Goal: Task Accomplishment & Management: Manage account settings

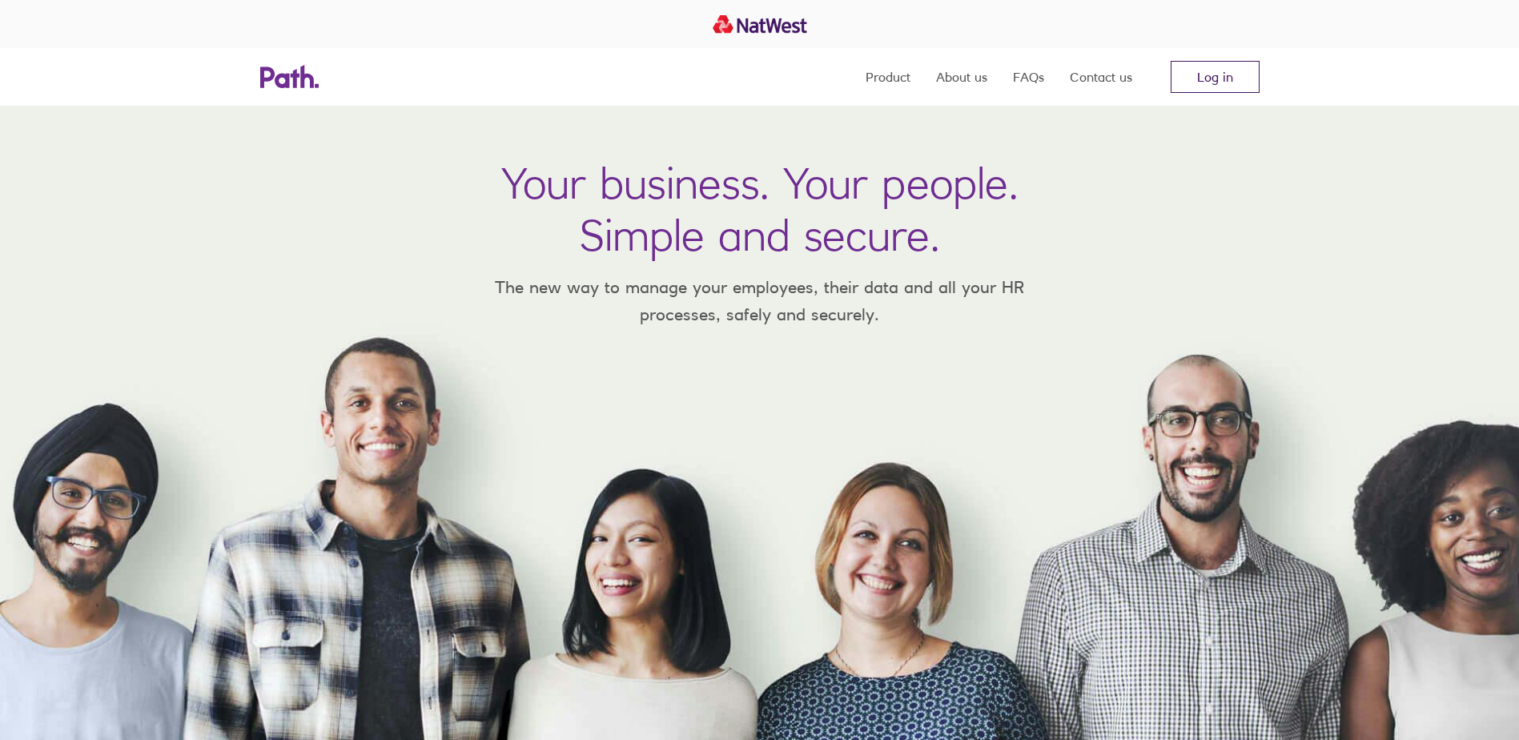
click at [1221, 73] on link "Log in" at bounding box center [1215, 77] width 89 height 32
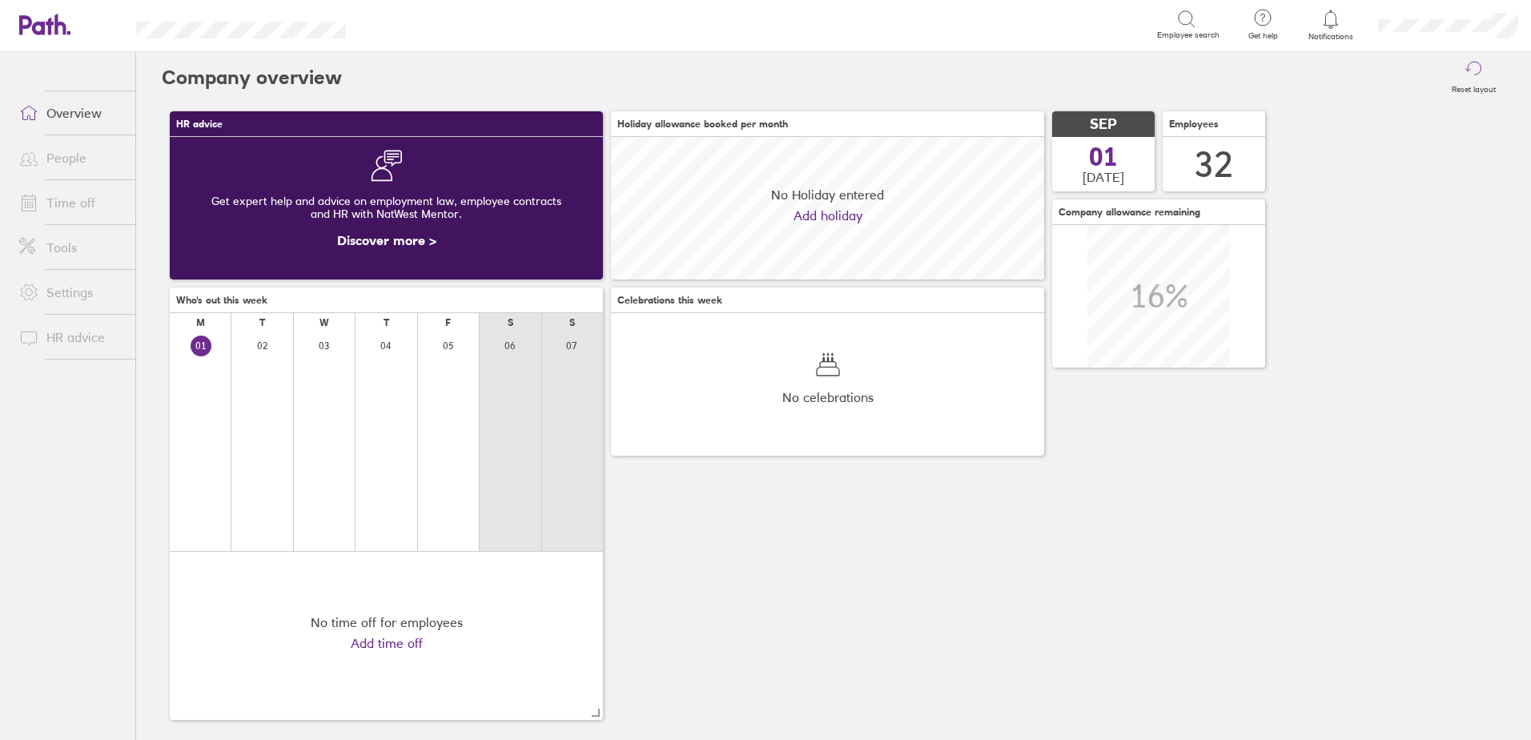
scroll to position [143, 433]
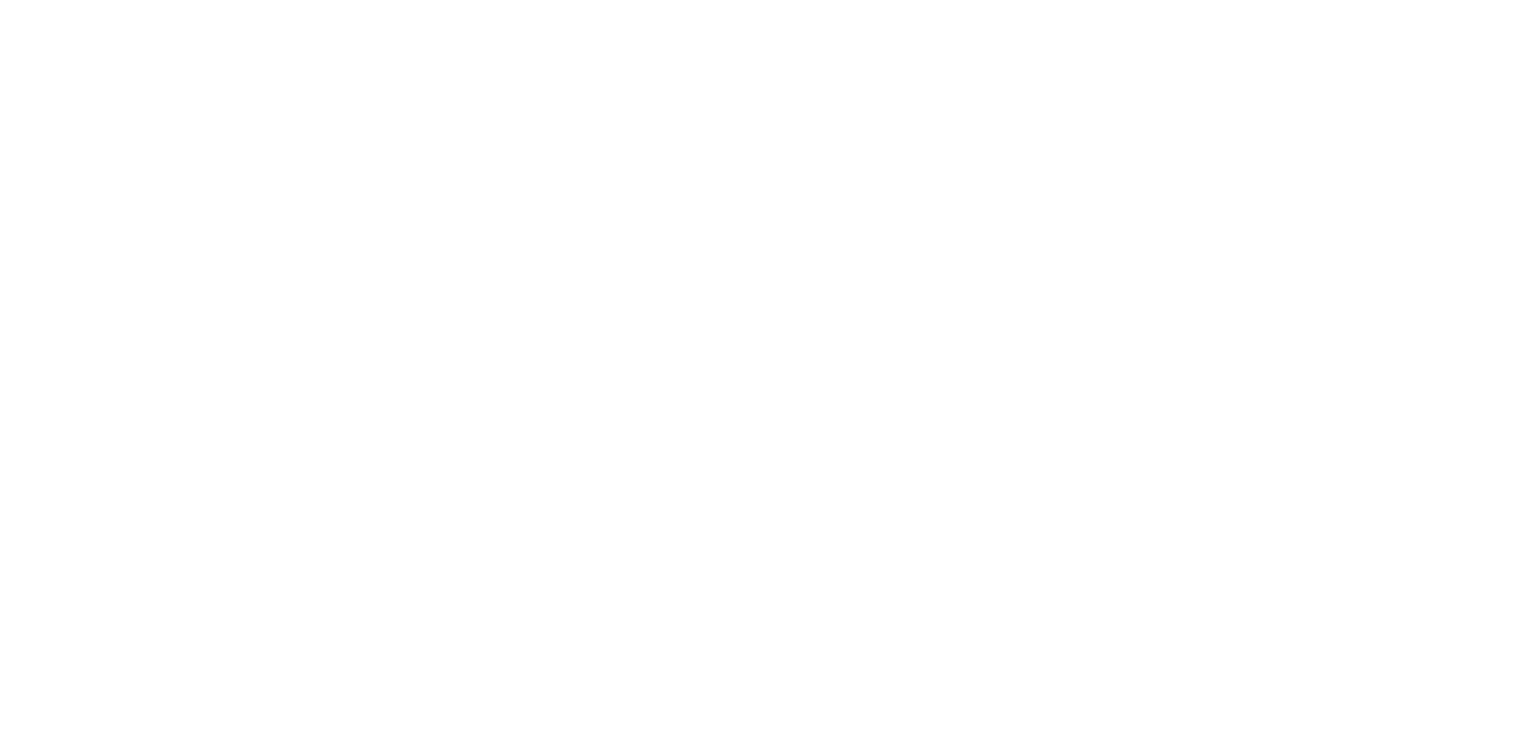
click at [545, 383] on div at bounding box center [765, 370] width 1531 height 740
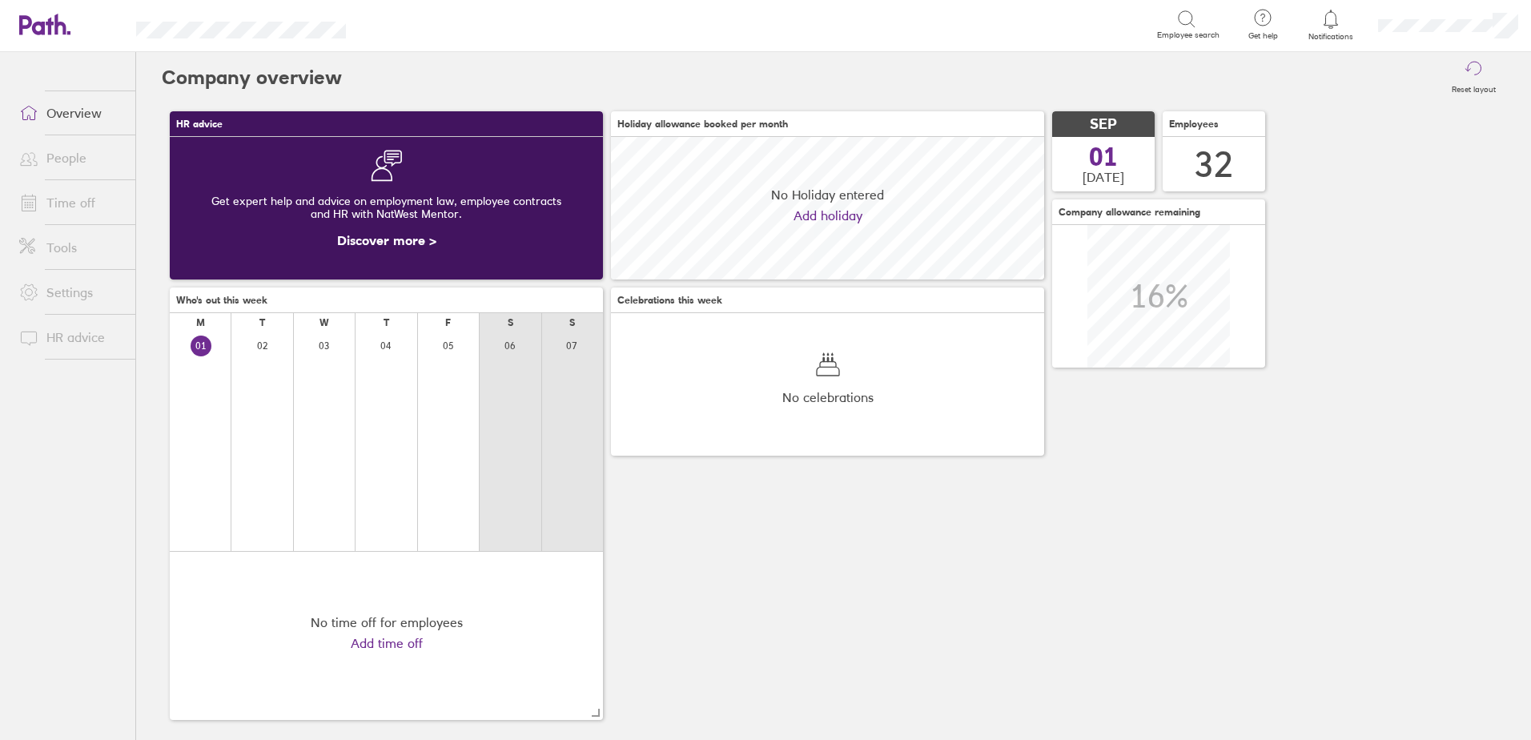
scroll to position [143, 433]
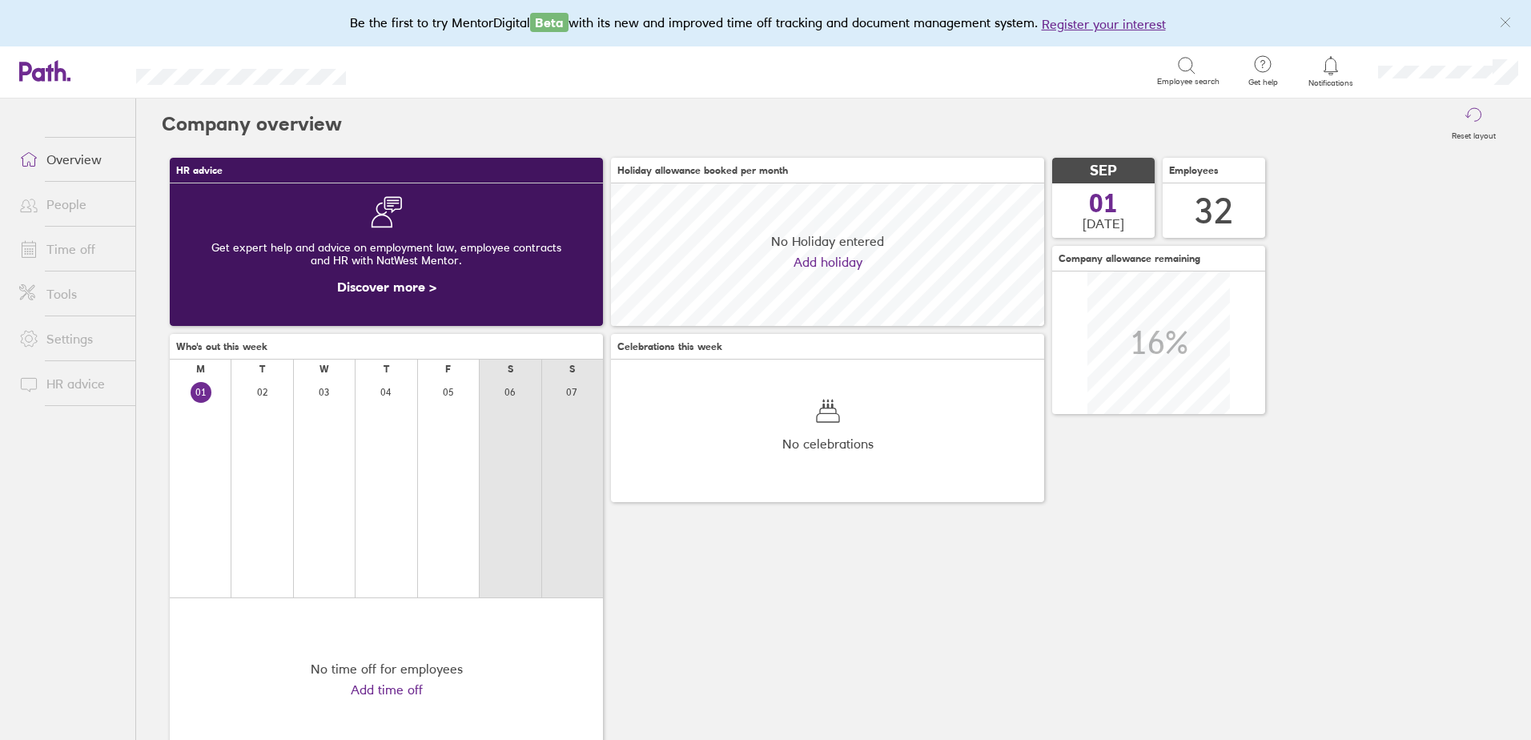
click at [58, 250] on link "Time off" at bounding box center [70, 249] width 129 height 32
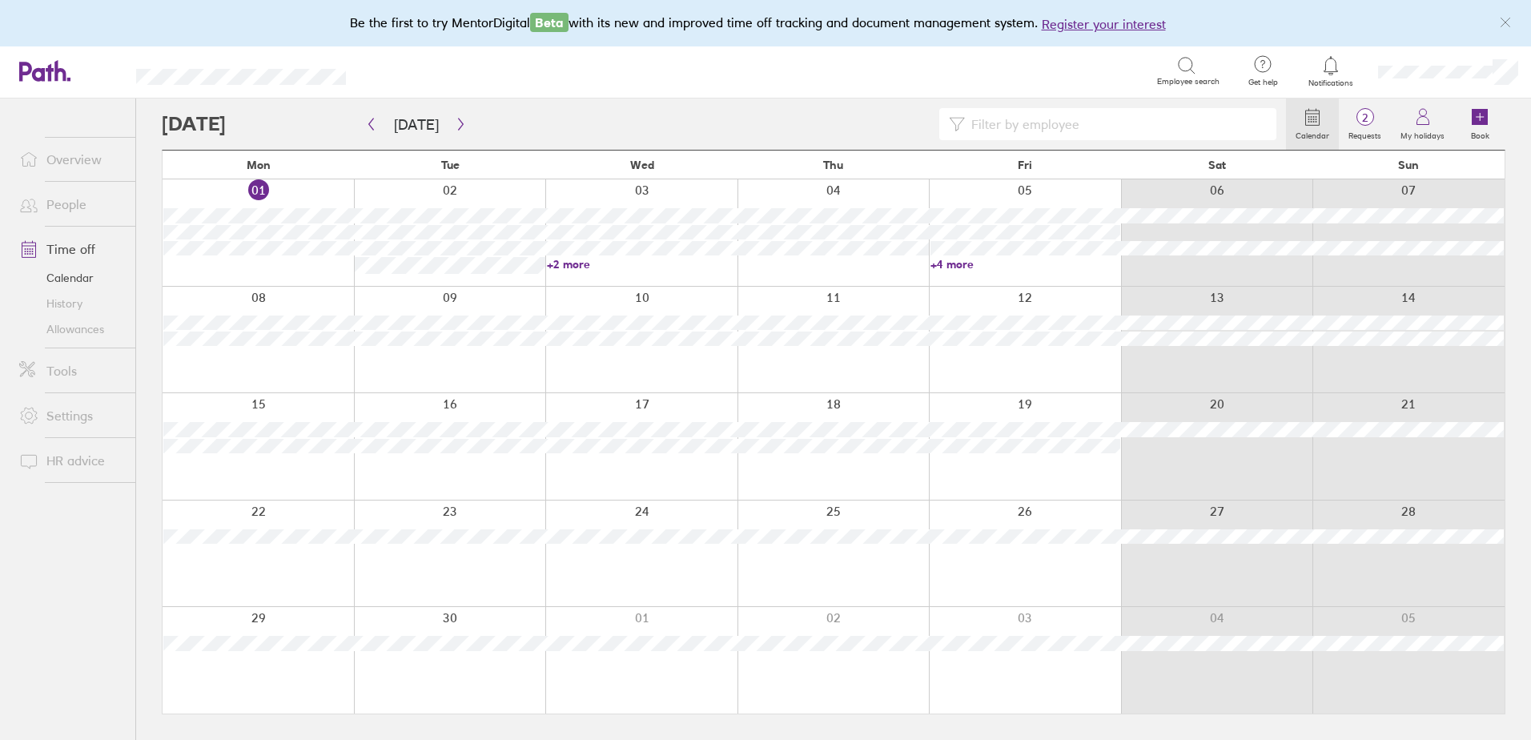
click at [575, 263] on link "+2 more" at bounding box center [642, 264] width 190 height 14
click at [955, 261] on link "+4 more" at bounding box center [1026, 264] width 190 height 14
click at [963, 263] on link "+4 more" at bounding box center [1026, 264] width 190 height 14
click at [568, 269] on link "+2 more" at bounding box center [642, 264] width 190 height 14
click at [572, 258] on link "+2 more" at bounding box center [642, 264] width 190 height 14
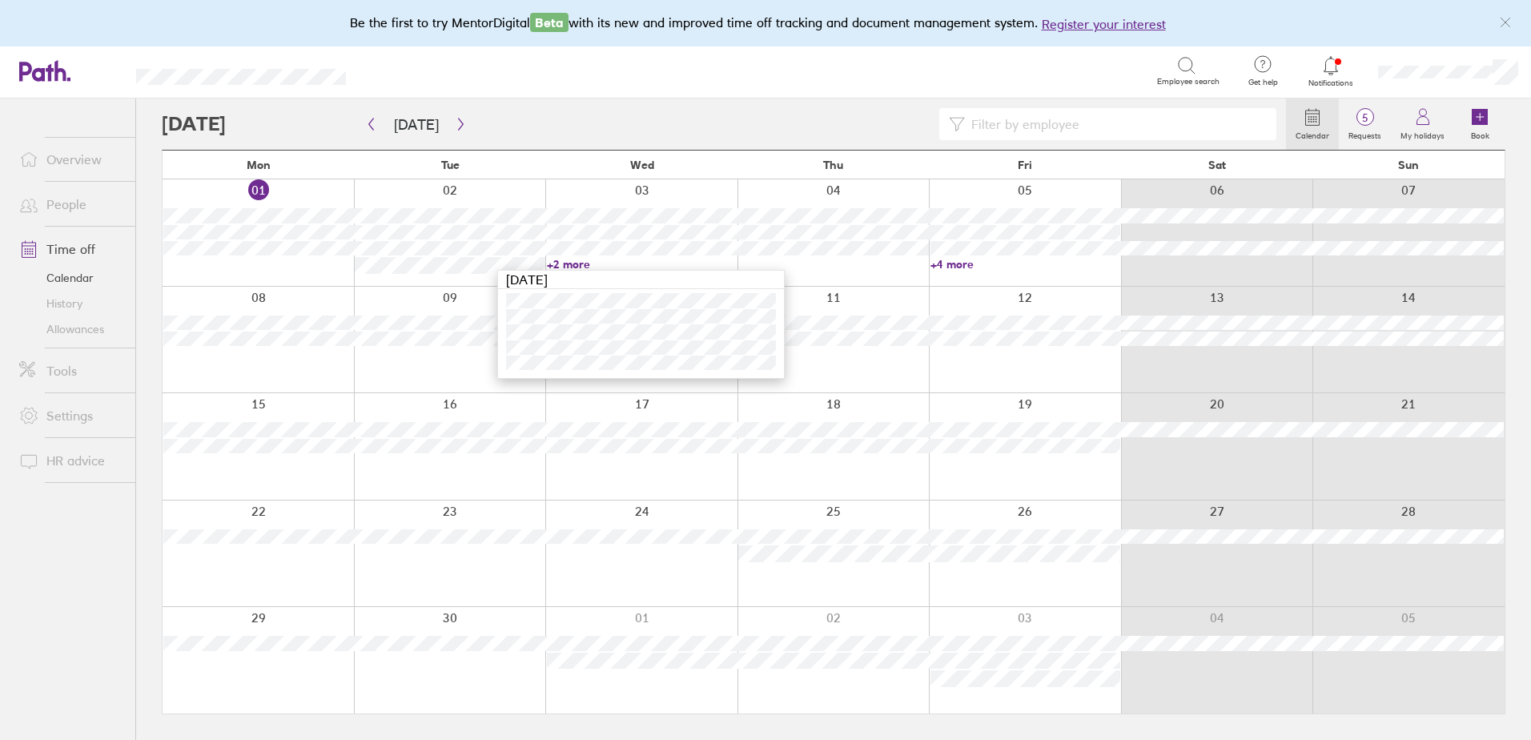
click at [1335, 68] on icon at bounding box center [1330, 65] width 19 height 19
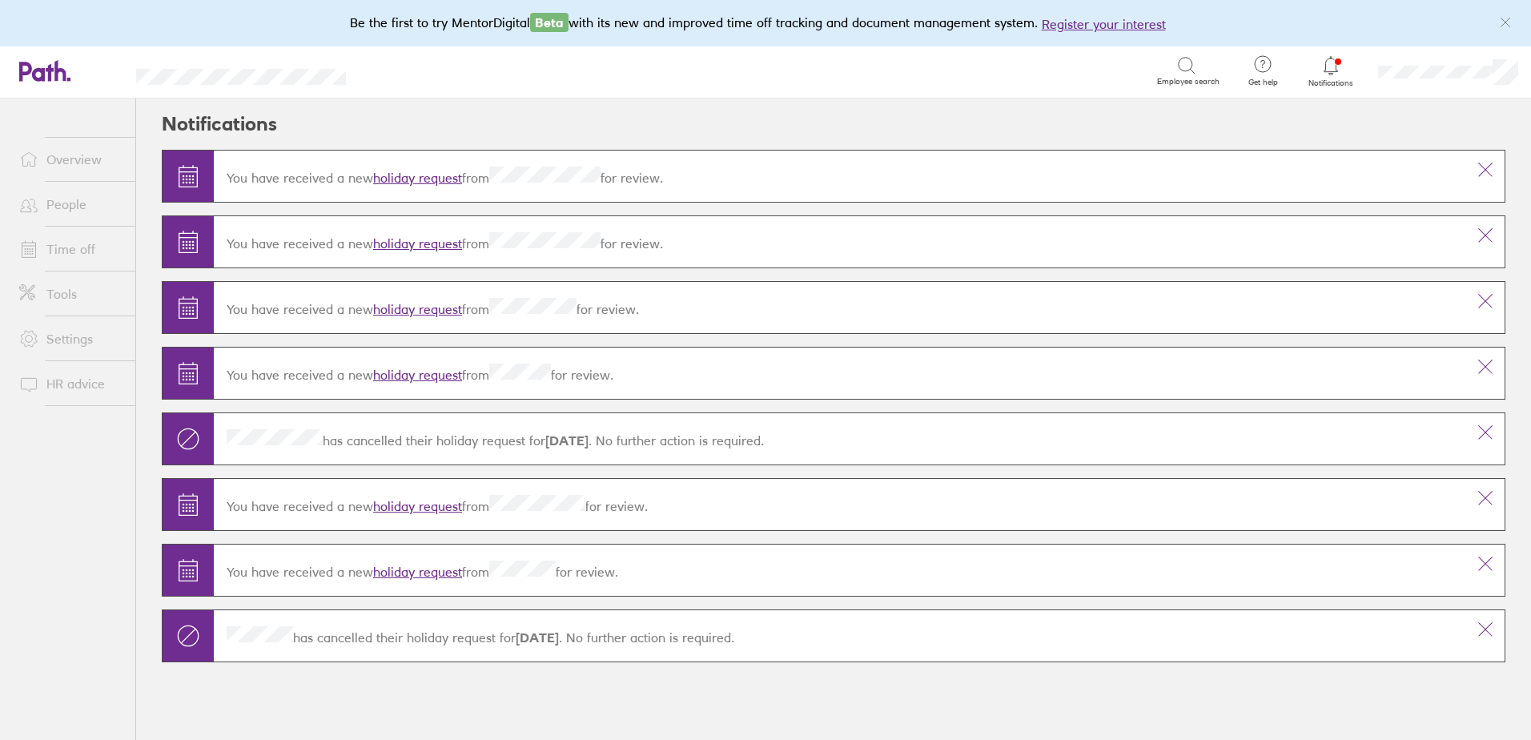
click at [412, 569] on link "holiday request" at bounding box center [417, 572] width 89 height 16
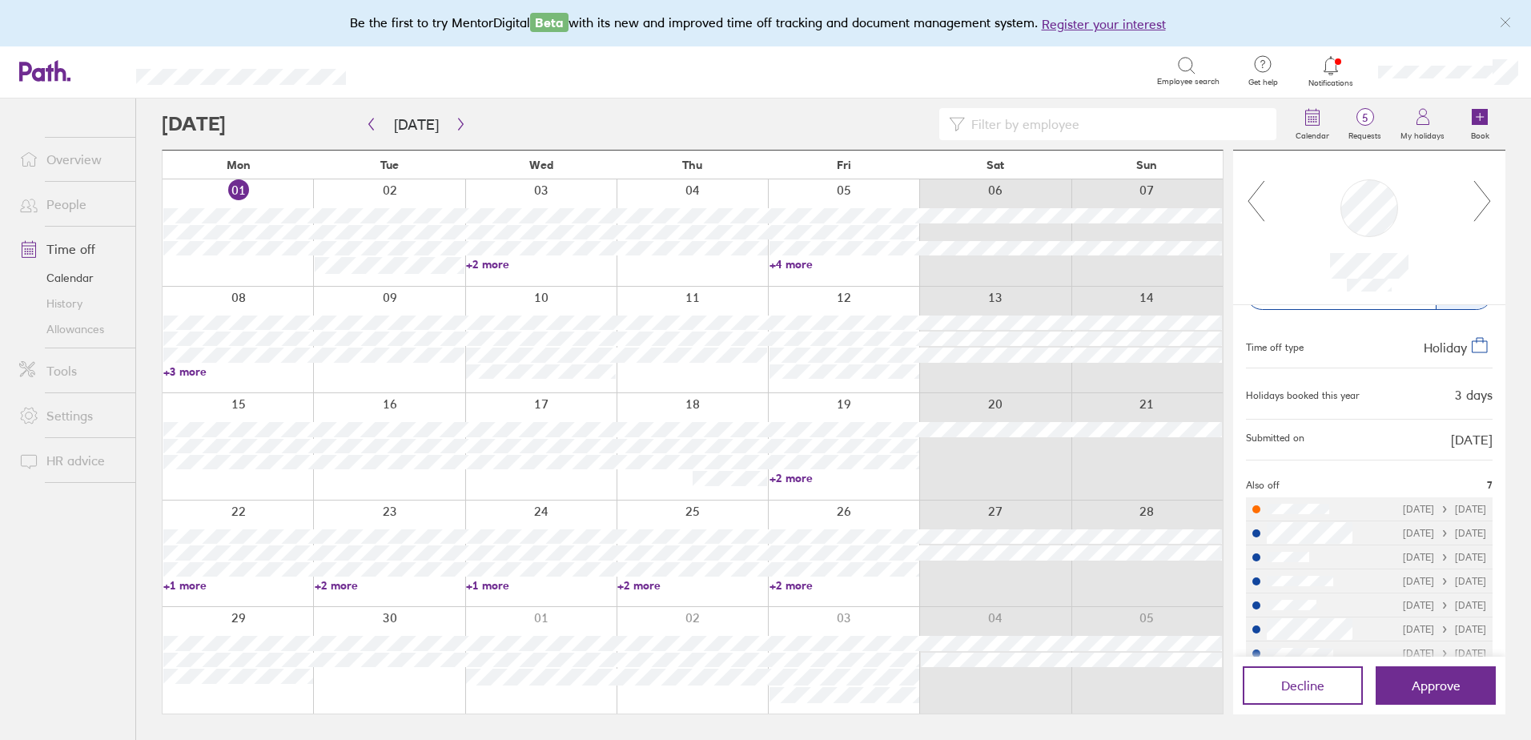
scroll to position [69, 0]
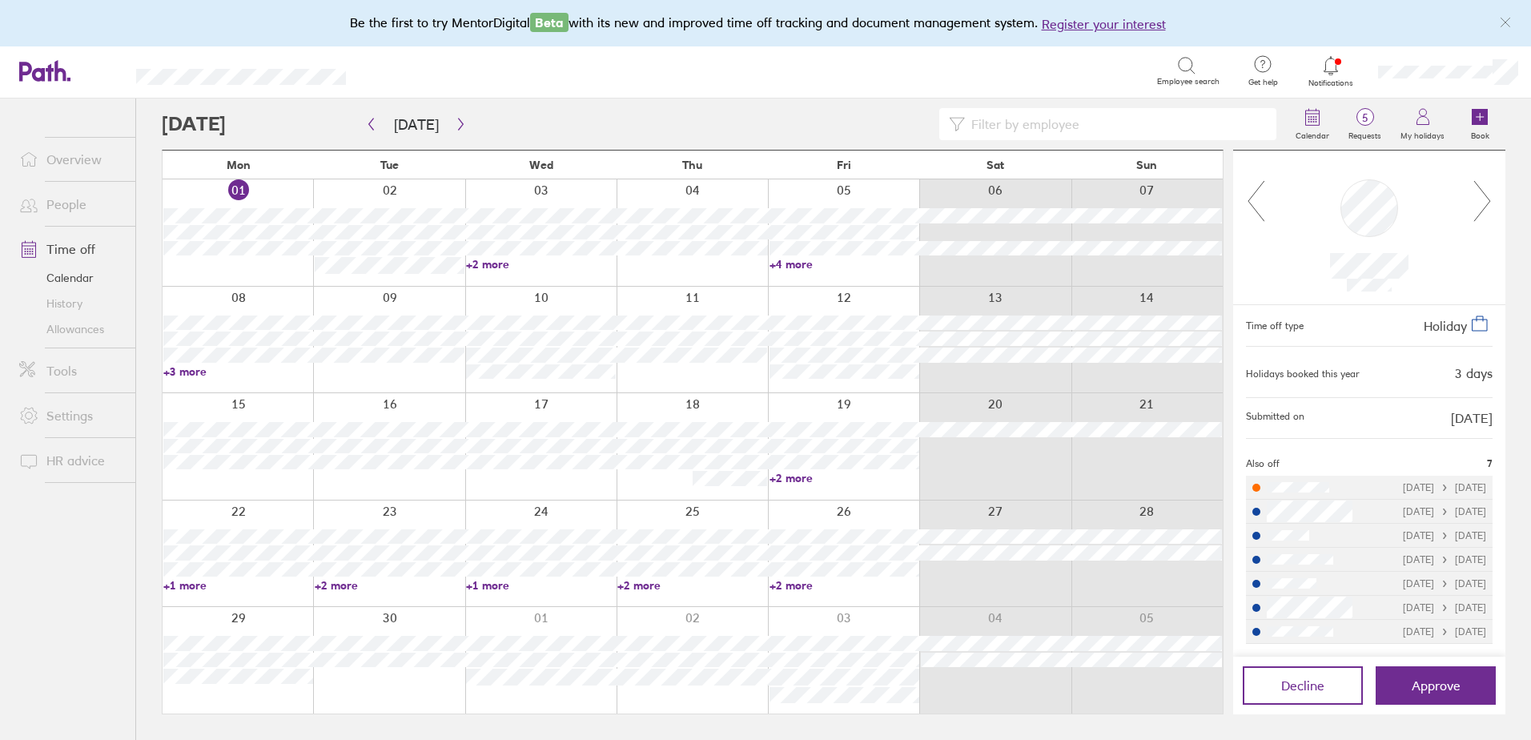
click at [798, 264] on link "+4 more" at bounding box center [845, 264] width 150 height 14
click at [1427, 674] on button "Approve" at bounding box center [1436, 685] width 120 height 38
click at [1361, 115] on span "5" at bounding box center [1365, 117] width 52 height 13
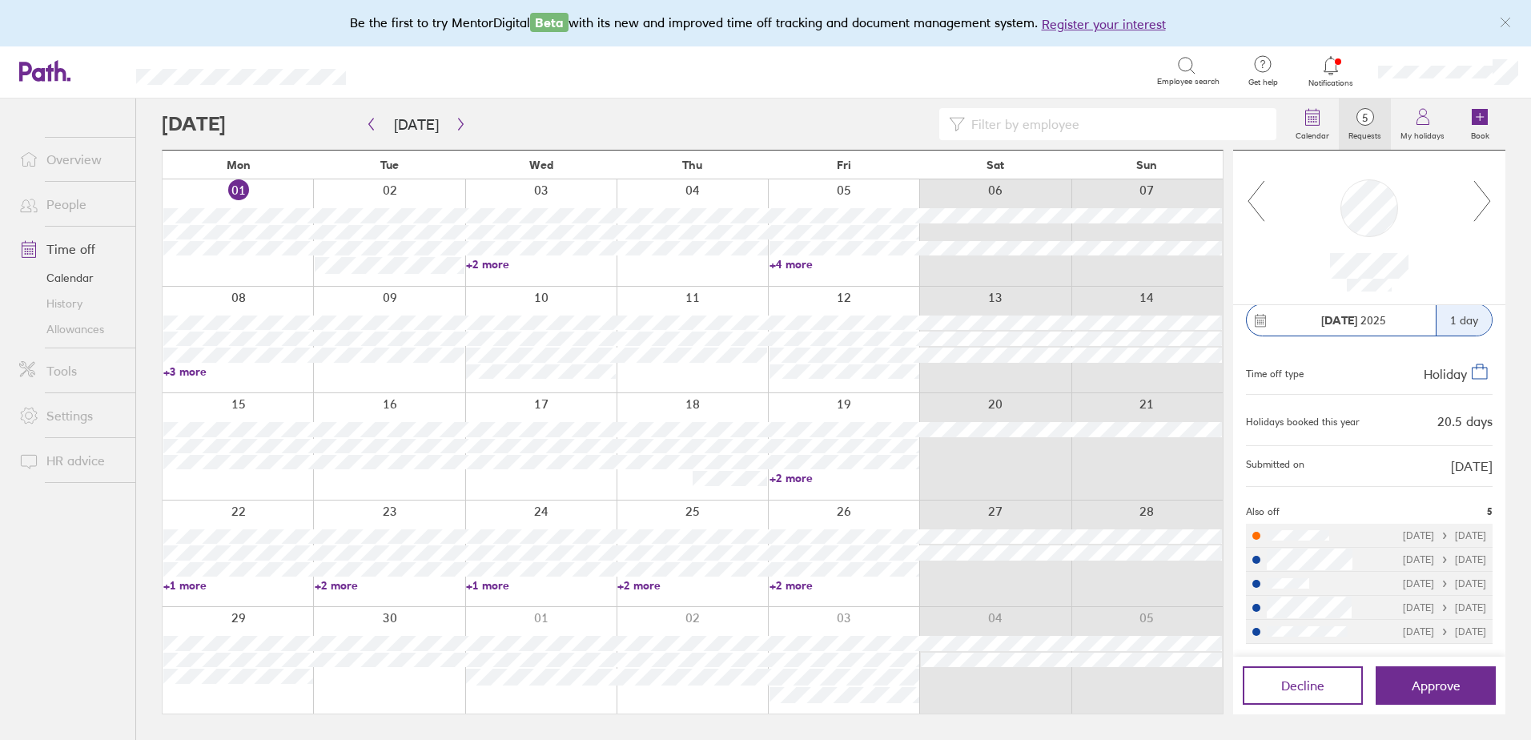
scroll to position [9, 0]
click at [1300, 680] on span "Decline" at bounding box center [1302, 685] width 43 height 14
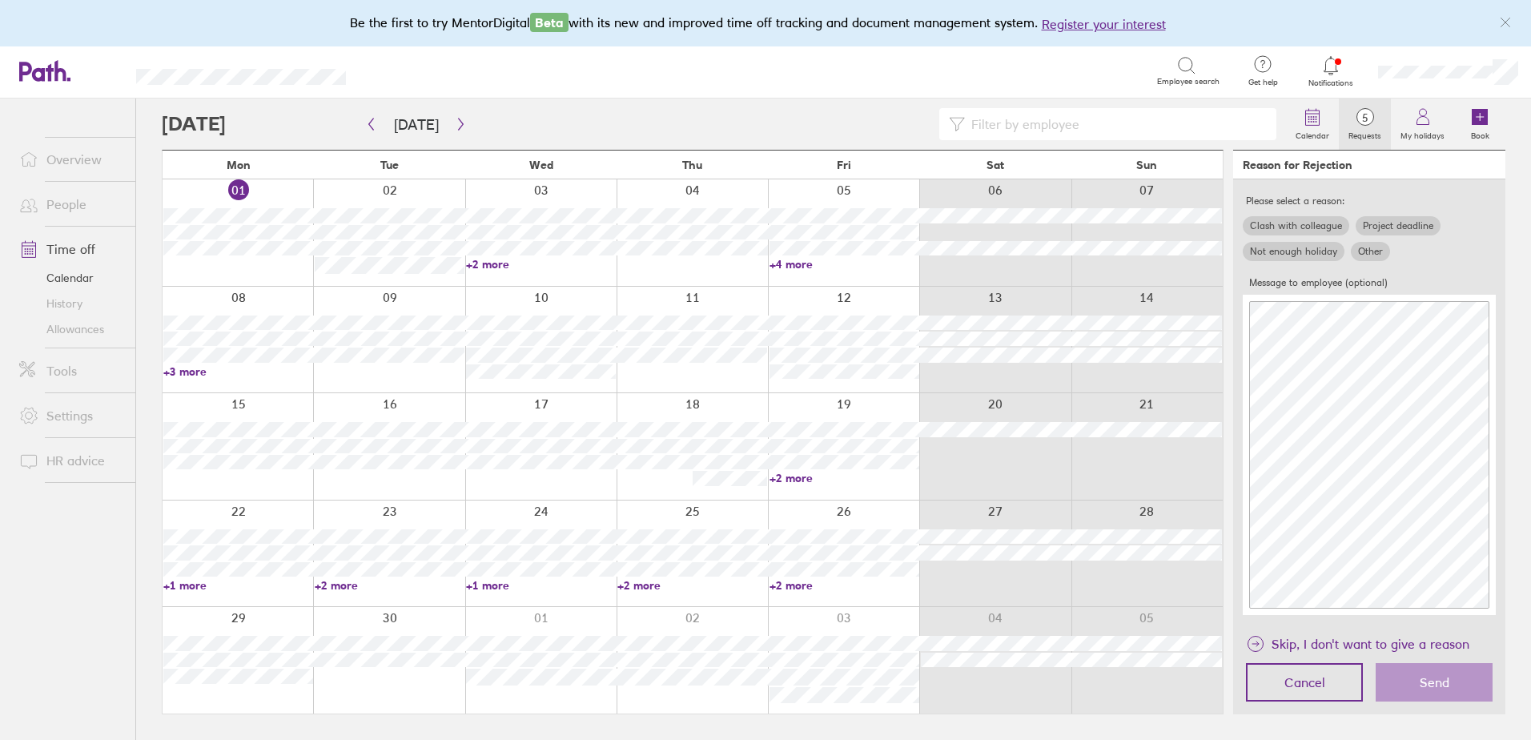
click at [1365, 255] on label "Other" at bounding box center [1370, 251] width 39 height 19
click at [0, 0] on input "Other" at bounding box center [0, 0] width 0 height 0
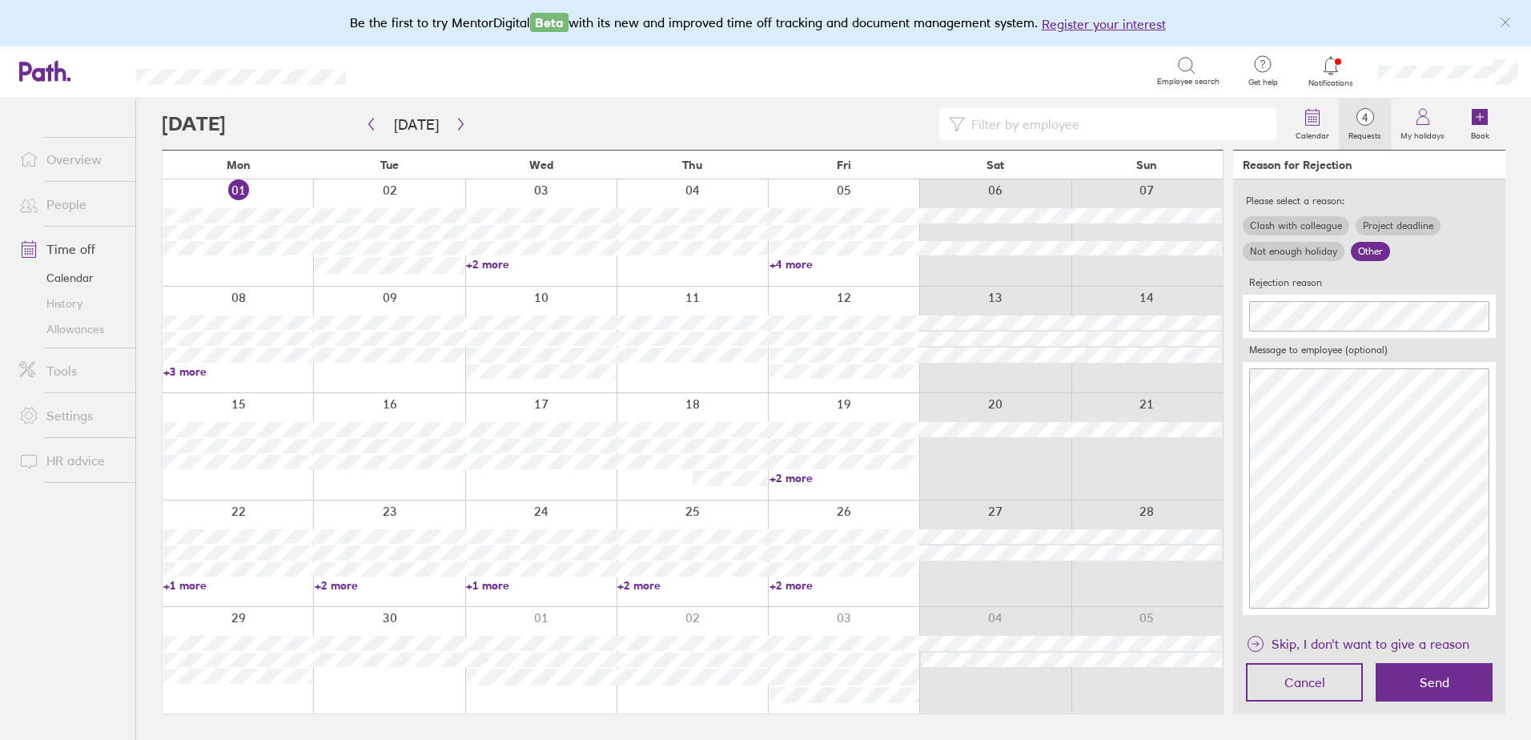
click at [795, 260] on link "+4 more" at bounding box center [845, 264] width 150 height 14
click at [175, 375] on link "+3 more" at bounding box center [238, 371] width 150 height 14
click at [183, 371] on link "+3 more" at bounding box center [238, 371] width 150 height 14
click at [1442, 681] on span "Send" at bounding box center [1435, 682] width 30 height 14
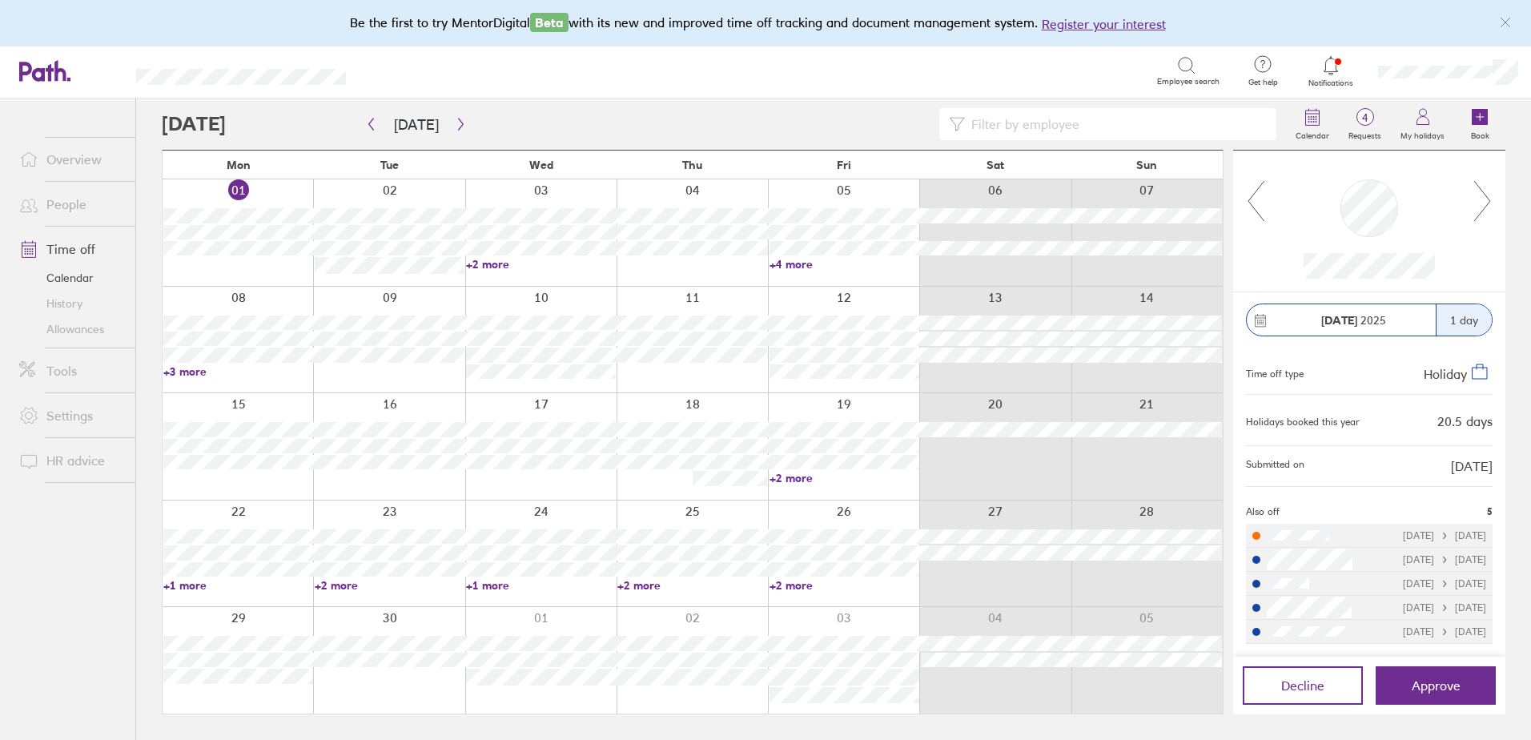
scroll to position [8, 0]
click at [1359, 124] on span "4" at bounding box center [1365, 117] width 52 height 13
click at [1484, 203] on icon at bounding box center [1483, 200] width 20 height 43
click at [640, 585] on link "+2 more" at bounding box center [692, 585] width 150 height 14
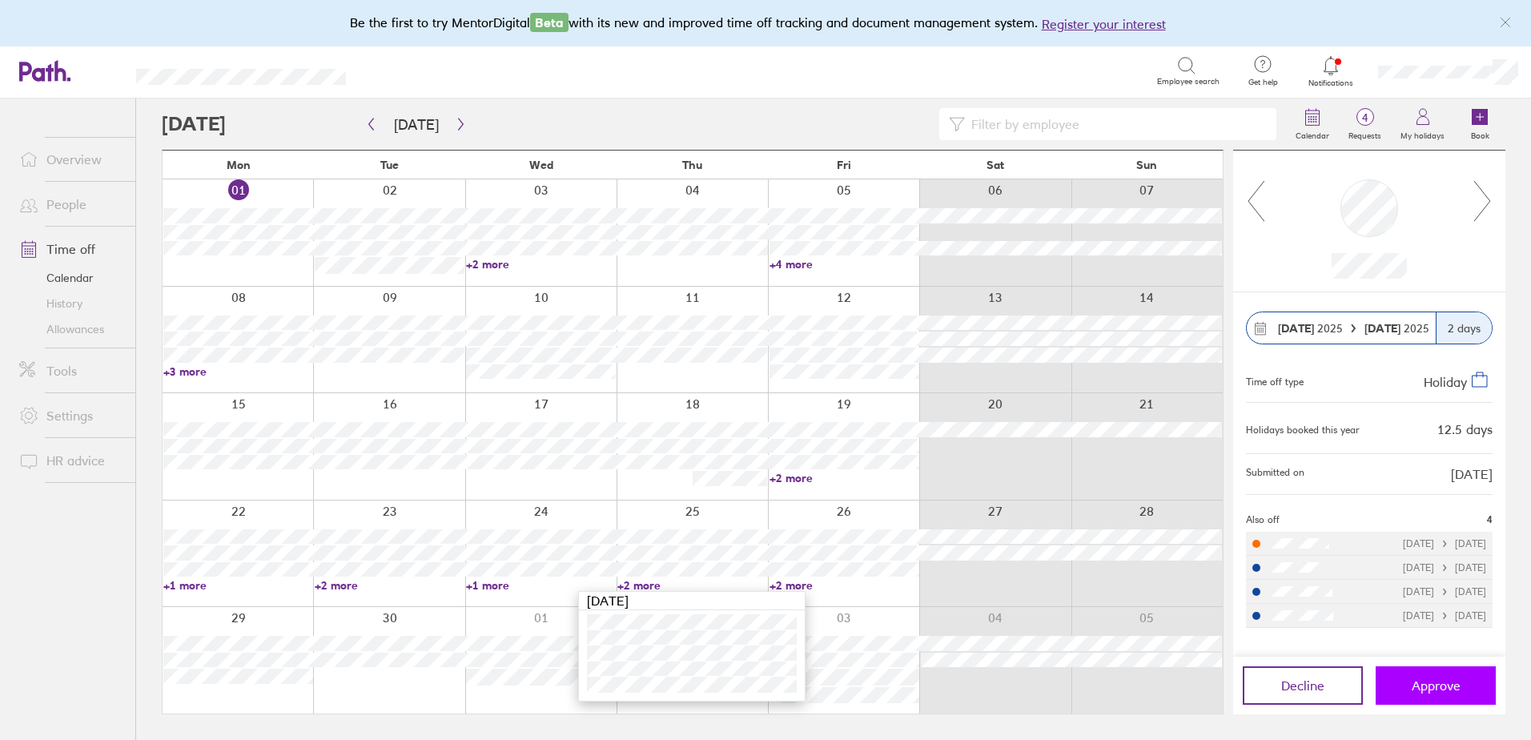
click at [1417, 685] on span "Approve" at bounding box center [1436, 685] width 49 height 14
click at [1489, 200] on icon at bounding box center [1483, 200] width 20 height 43
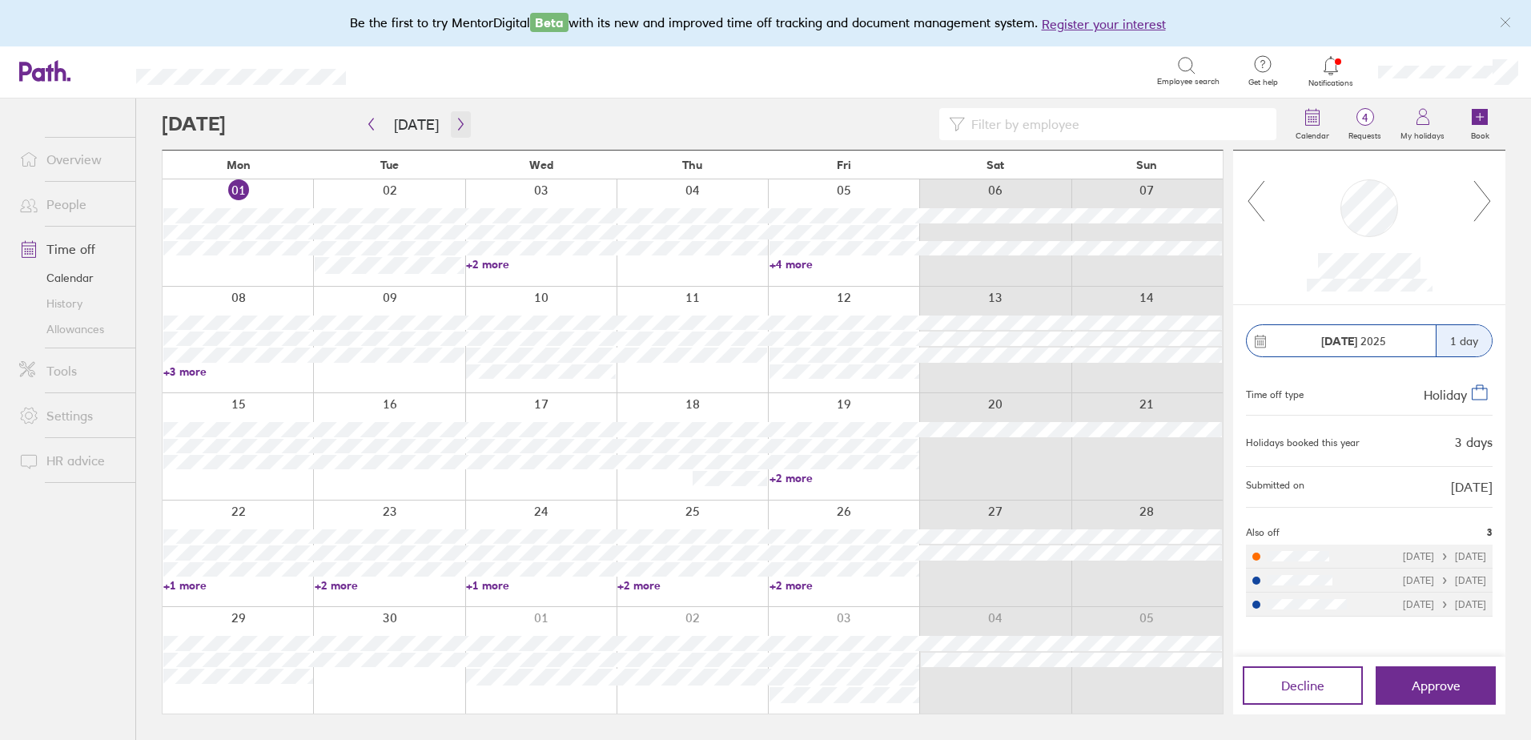
click at [458, 119] on icon "button" at bounding box center [461, 124] width 12 height 13
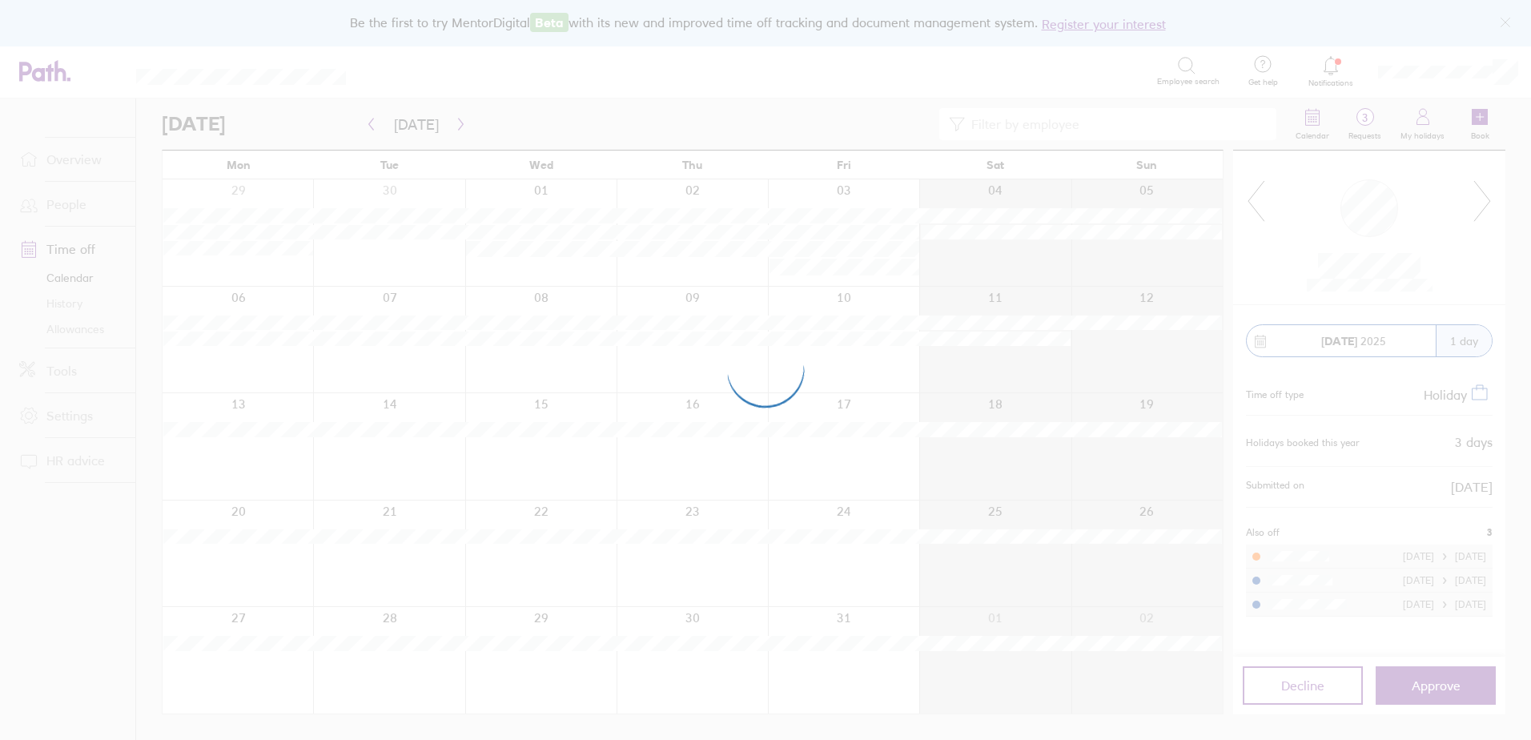
click at [692, 469] on div at bounding box center [765, 370] width 1531 height 740
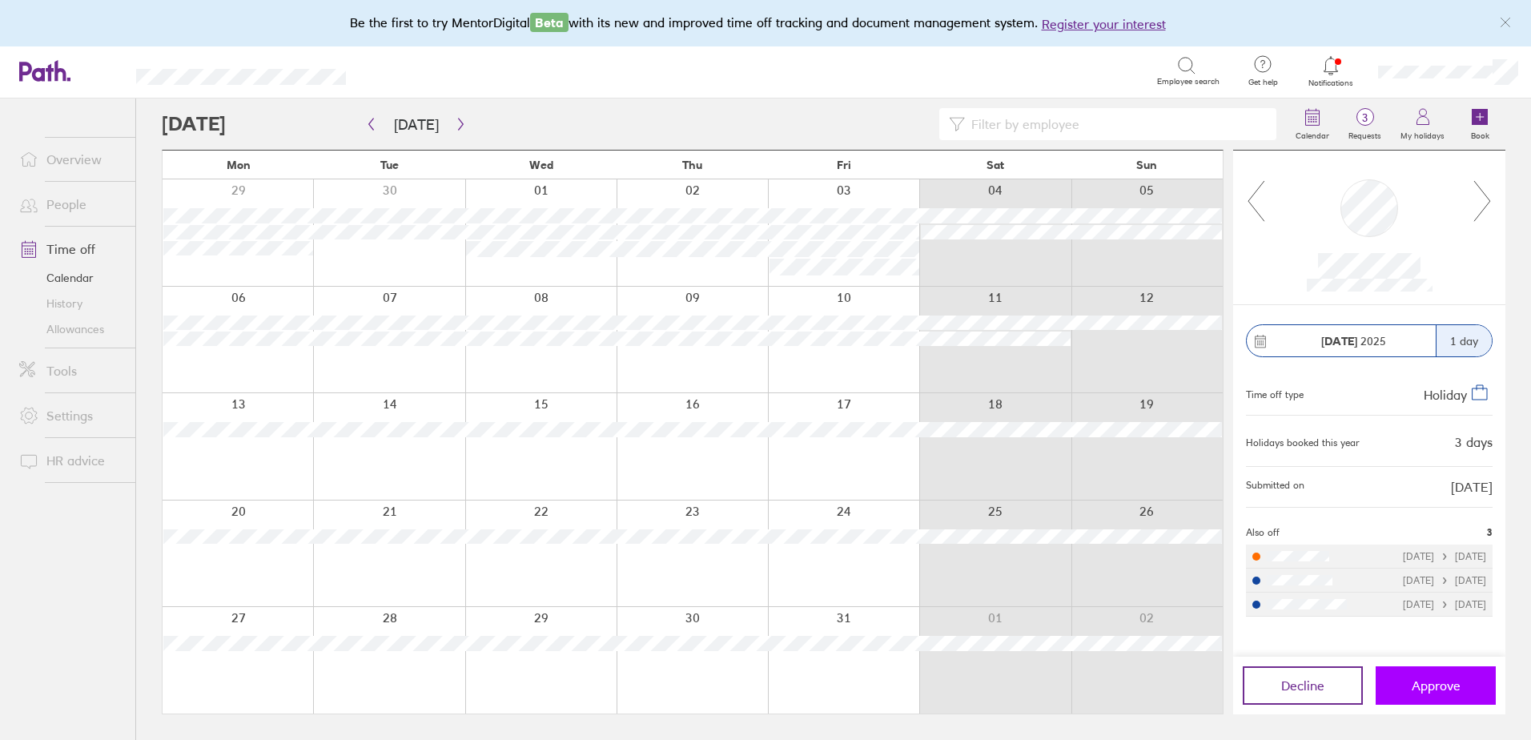
click at [1458, 693] on span "Approve" at bounding box center [1436, 685] width 49 height 14
click at [1486, 192] on icon at bounding box center [1483, 200] width 20 height 43
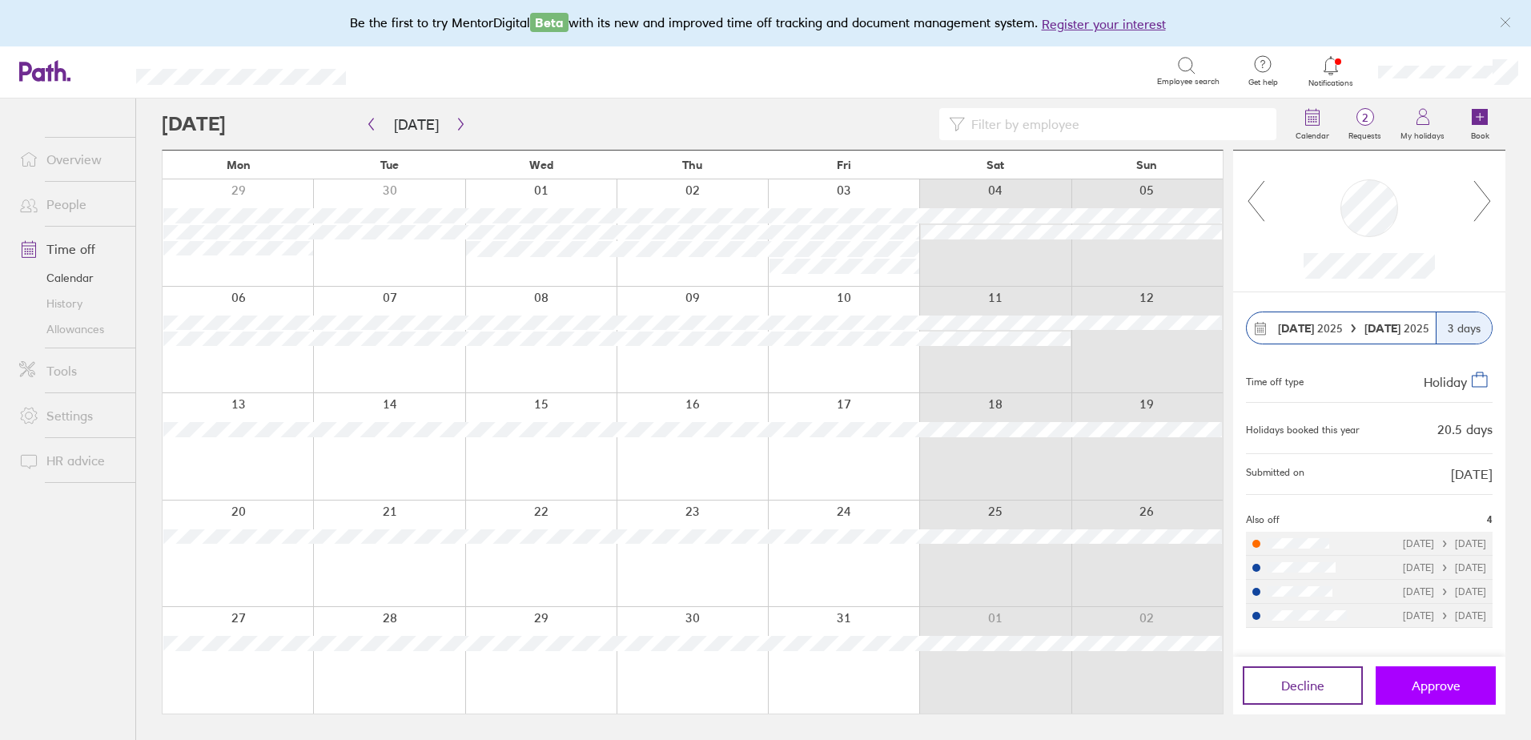
click at [1453, 679] on span "Approve" at bounding box center [1436, 685] width 49 height 14
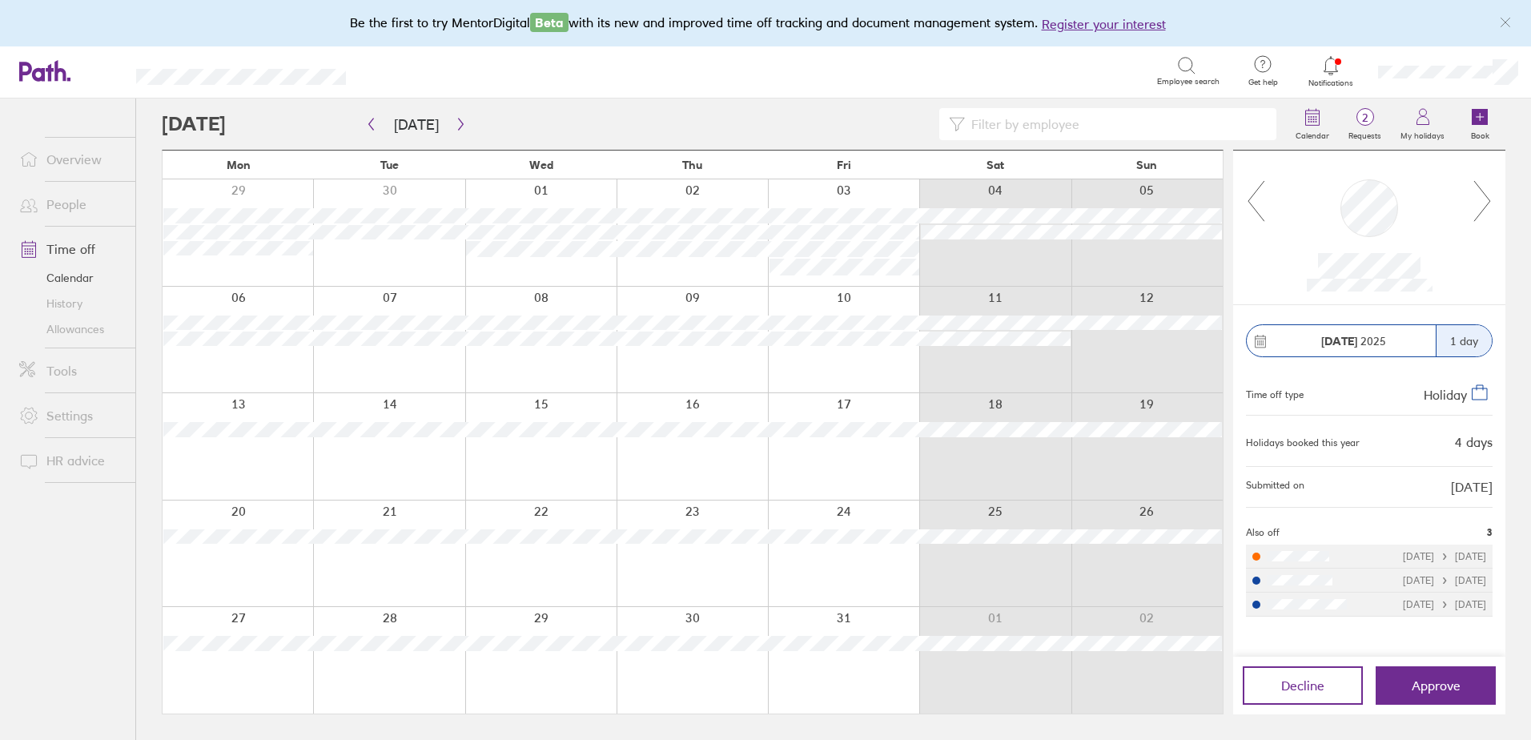
click at [275, 573] on div at bounding box center [238, 554] width 151 height 107
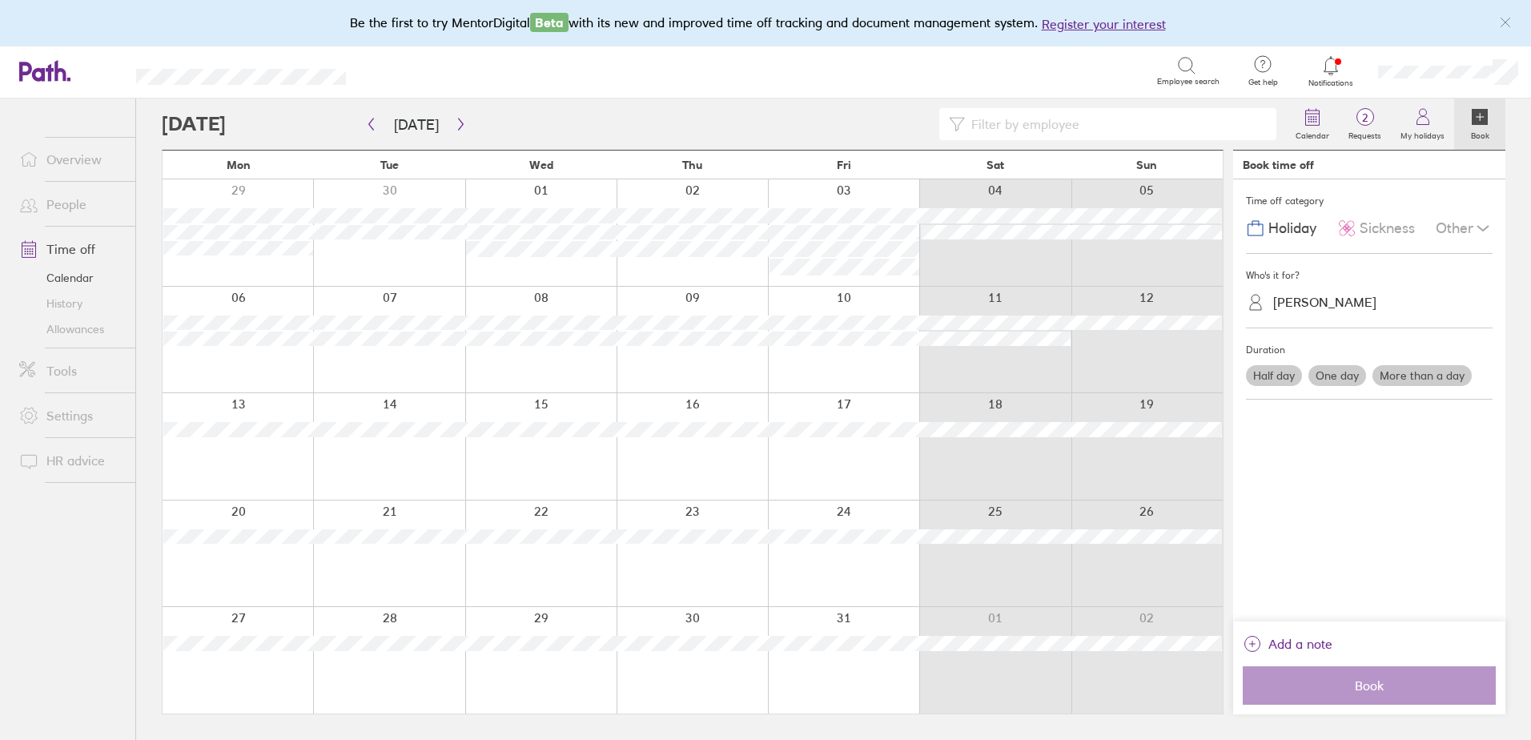
click at [76, 253] on link "Time off" at bounding box center [70, 249] width 129 height 32
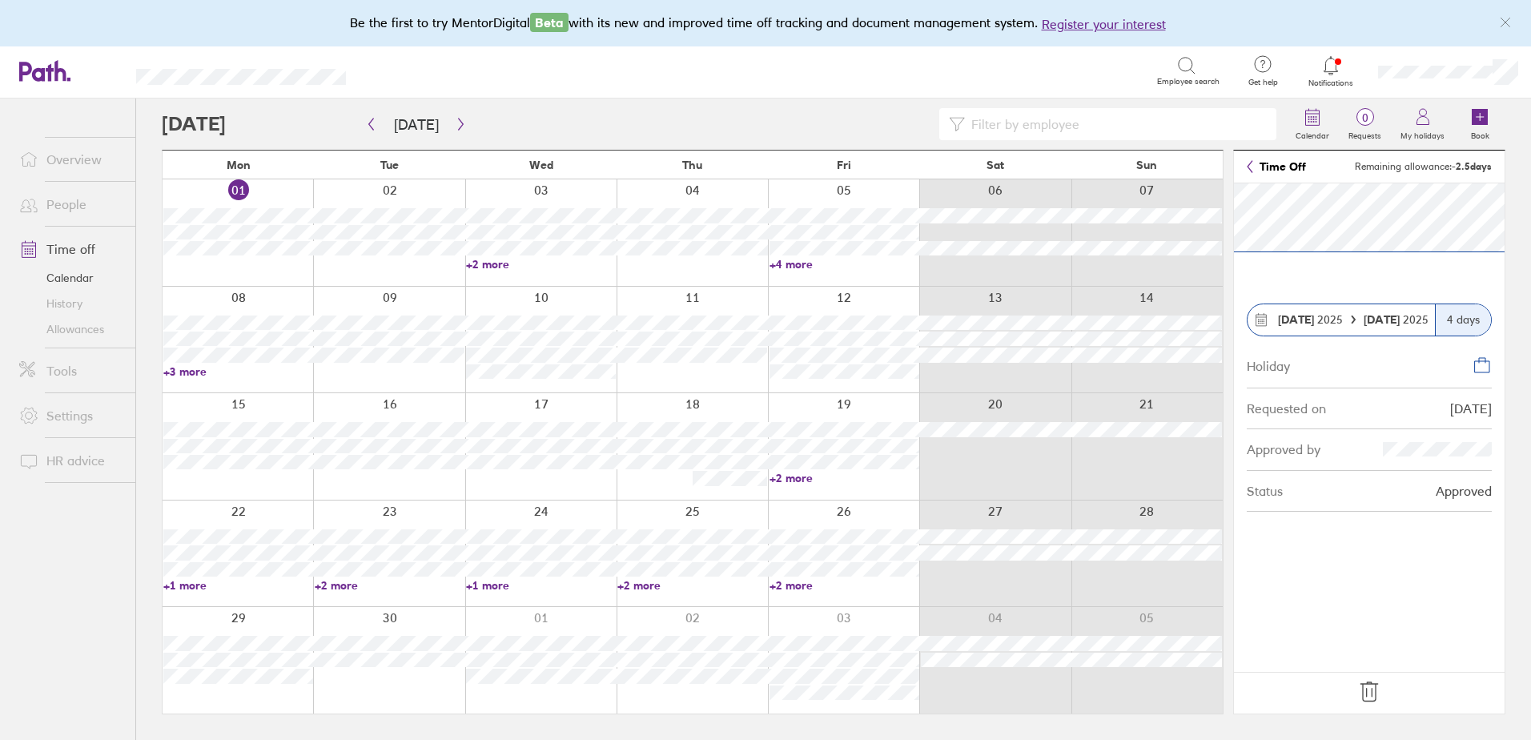
click at [1371, 691] on icon at bounding box center [1370, 692] width 26 height 26
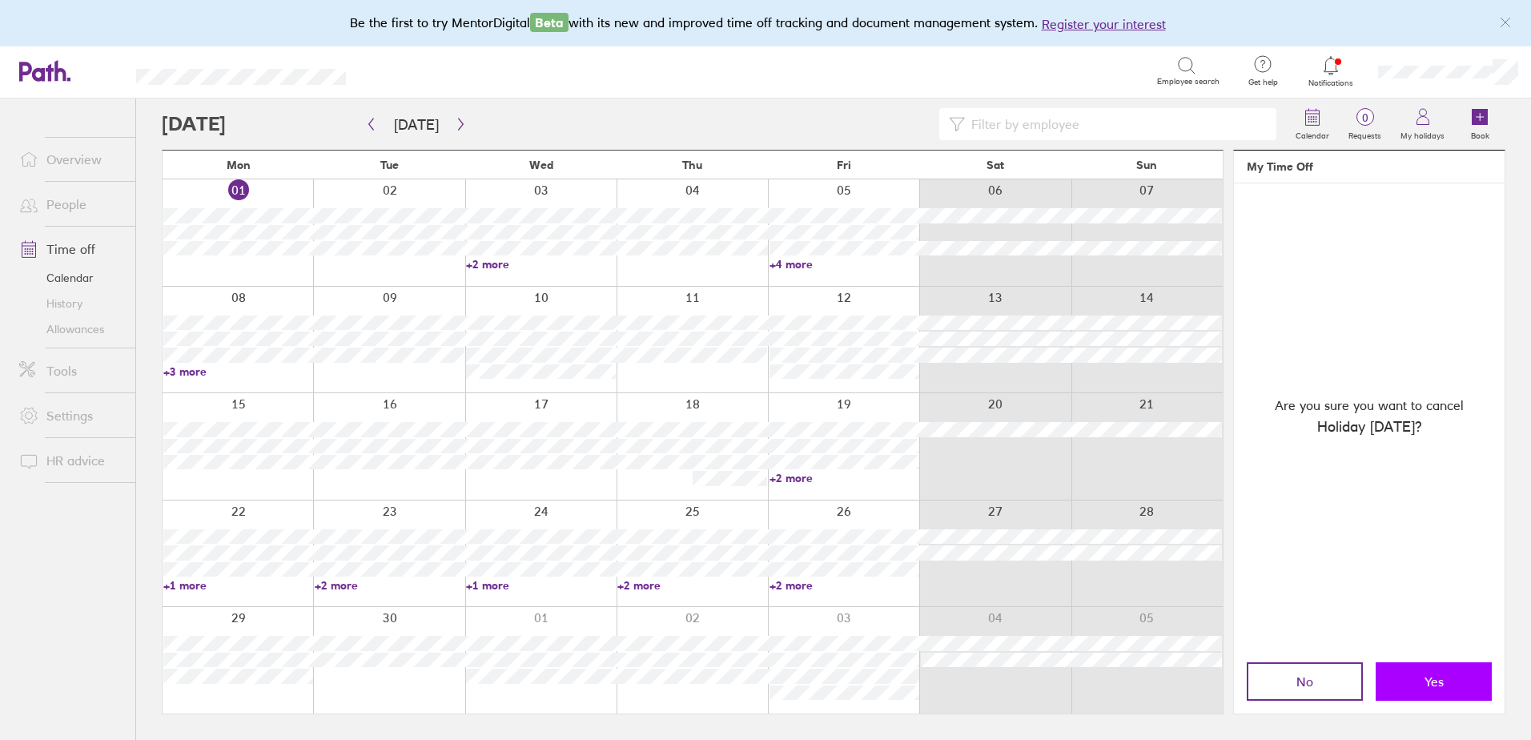
click at [1442, 690] on button "Yes" at bounding box center [1434, 681] width 116 height 38
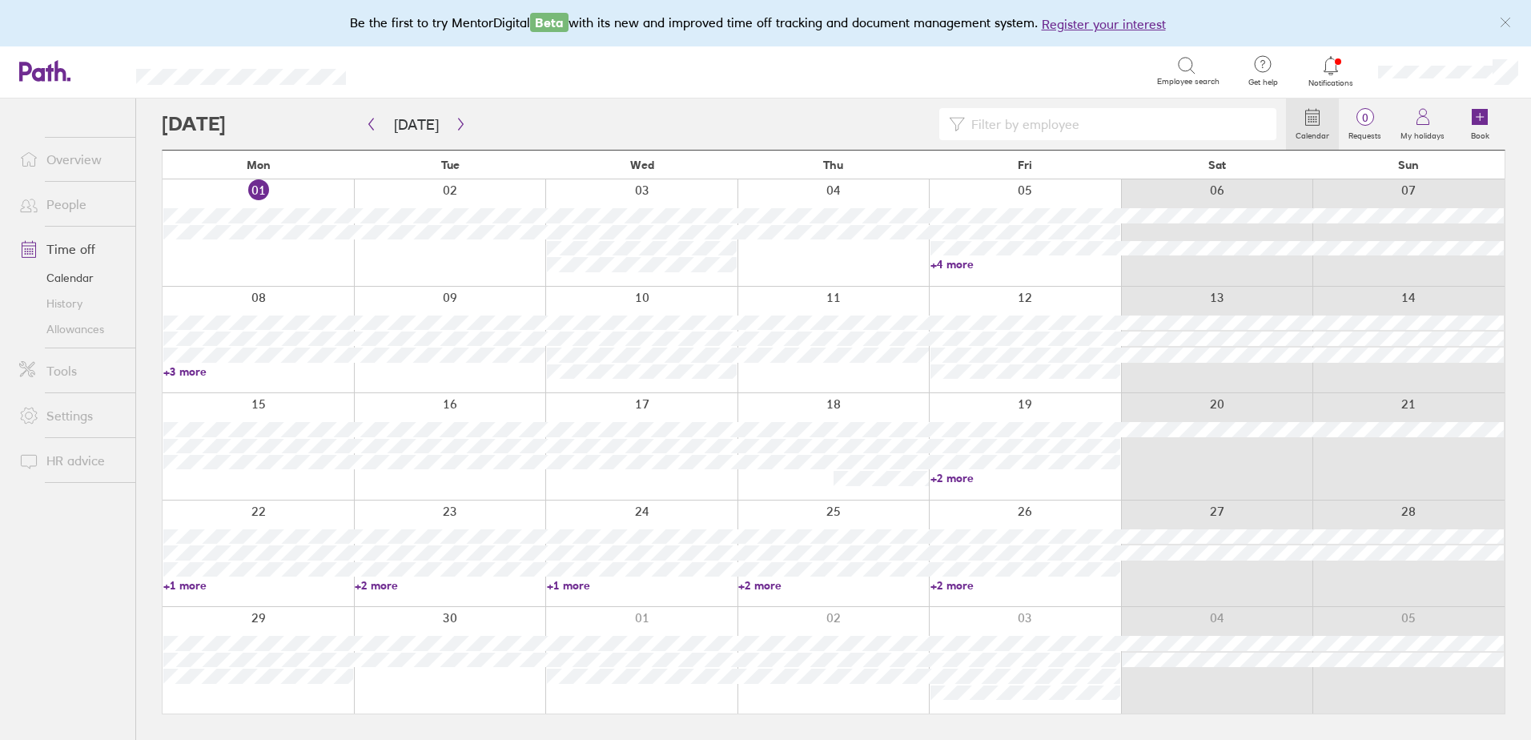
click at [951, 262] on link "+4 more" at bounding box center [1026, 264] width 190 height 14
click at [400, 259] on div at bounding box center [450, 232] width 192 height 107
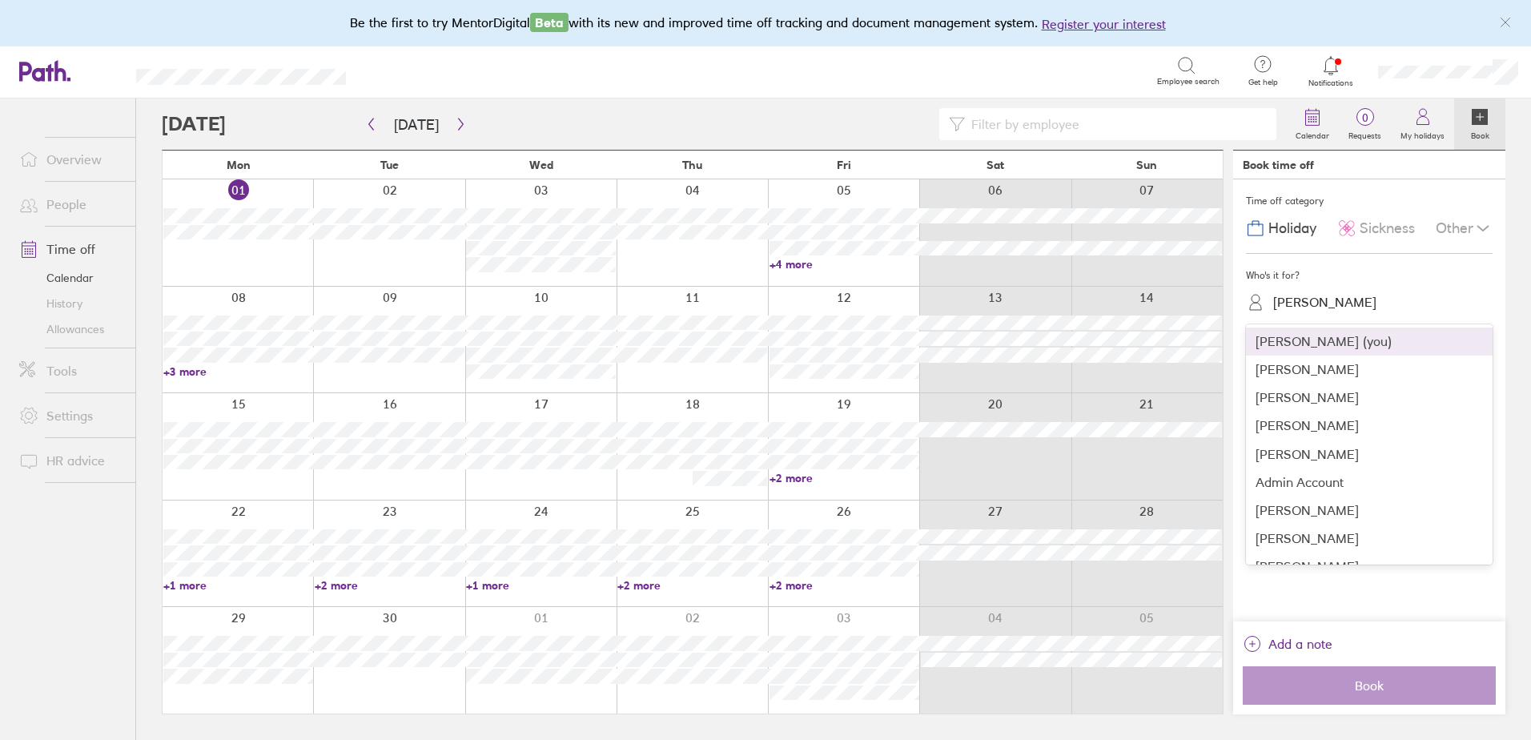
click at [1309, 304] on div "[PERSON_NAME]" at bounding box center [1324, 302] width 103 height 15
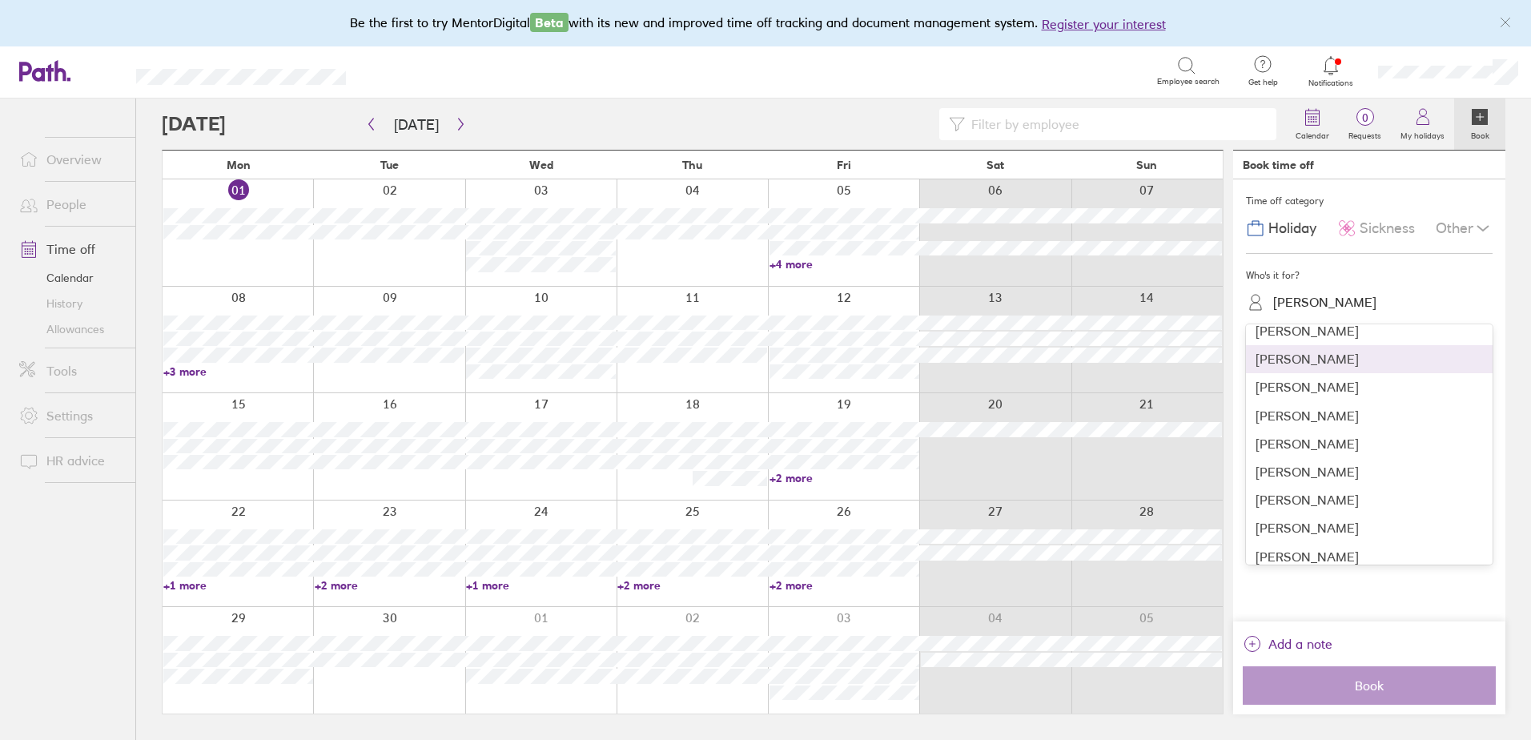
click at [1355, 360] on div "[PERSON_NAME]" at bounding box center [1369, 359] width 247 height 28
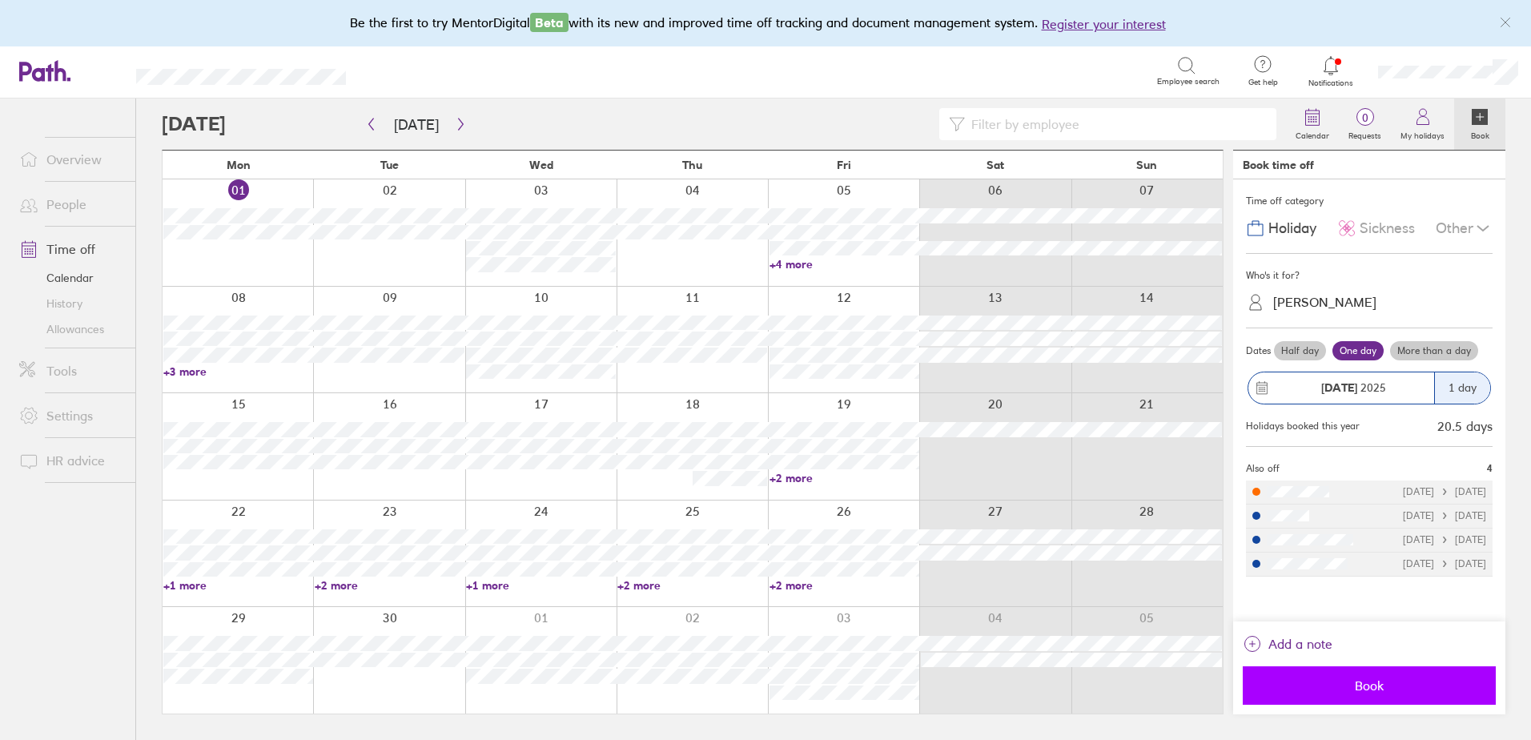
click at [1380, 686] on span "Book" at bounding box center [1369, 685] width 231 height 14
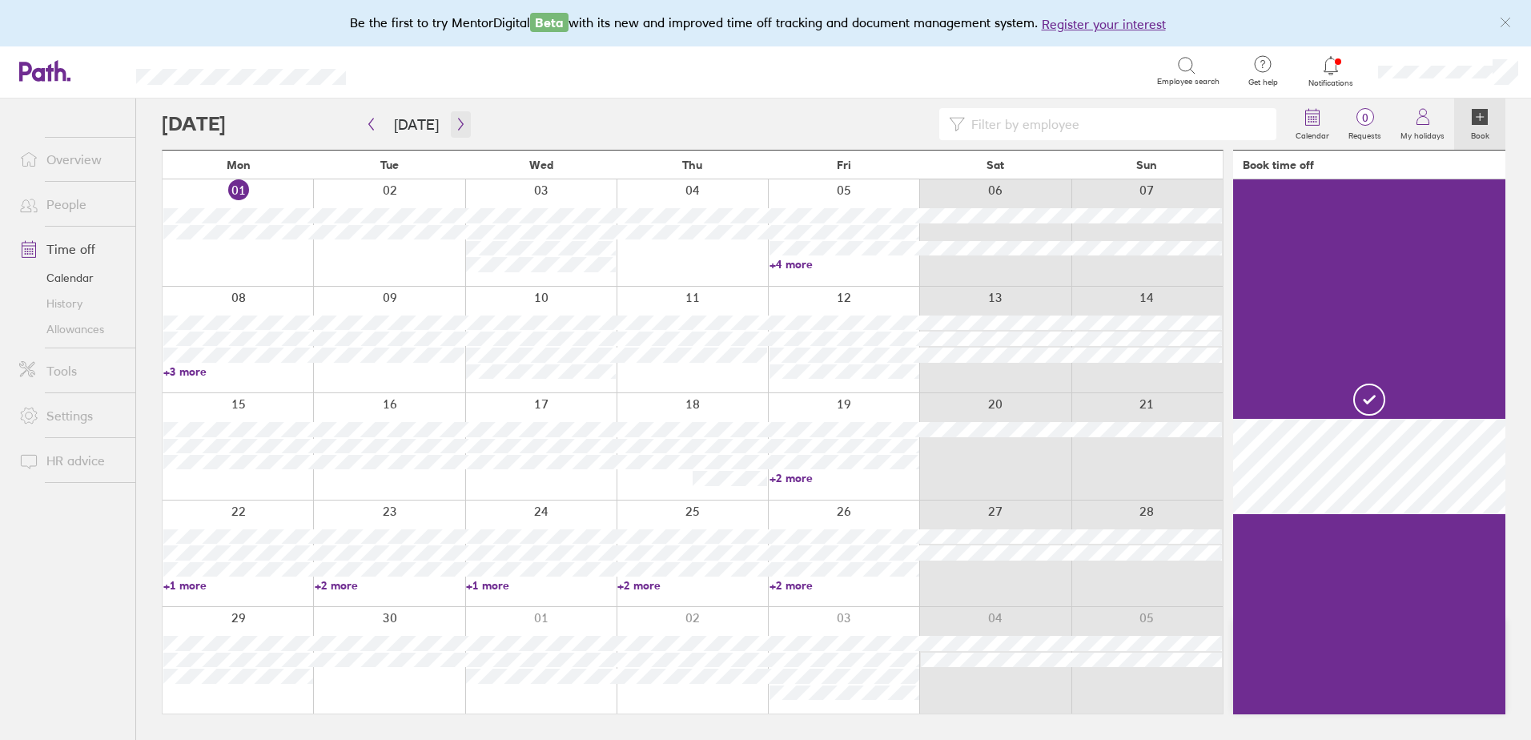
click at [455, 126] on icon "button" at bounding box center [461, 124] width 12 height 13
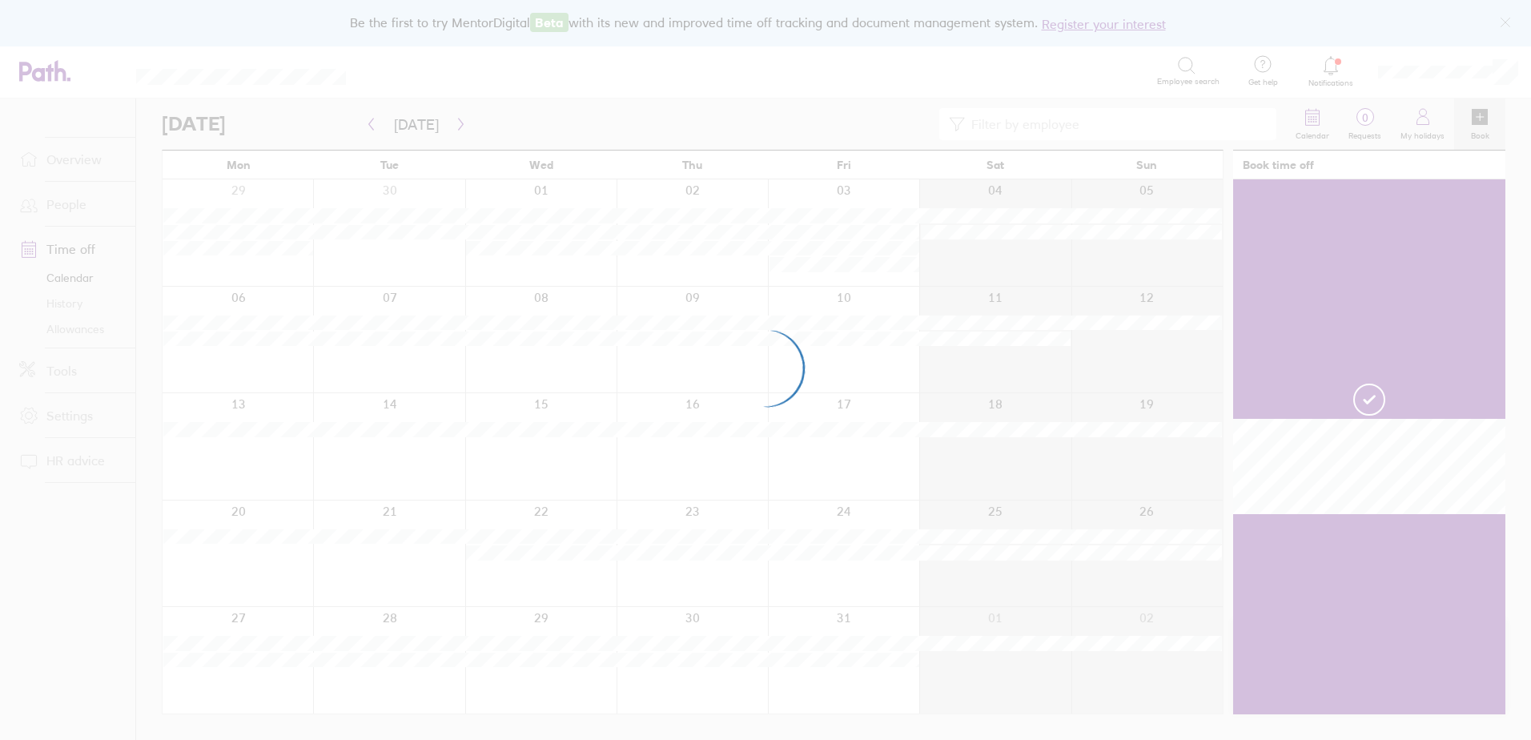
click at [1337, 67] on div at bounding box center [765, 370] width 1531 height 740
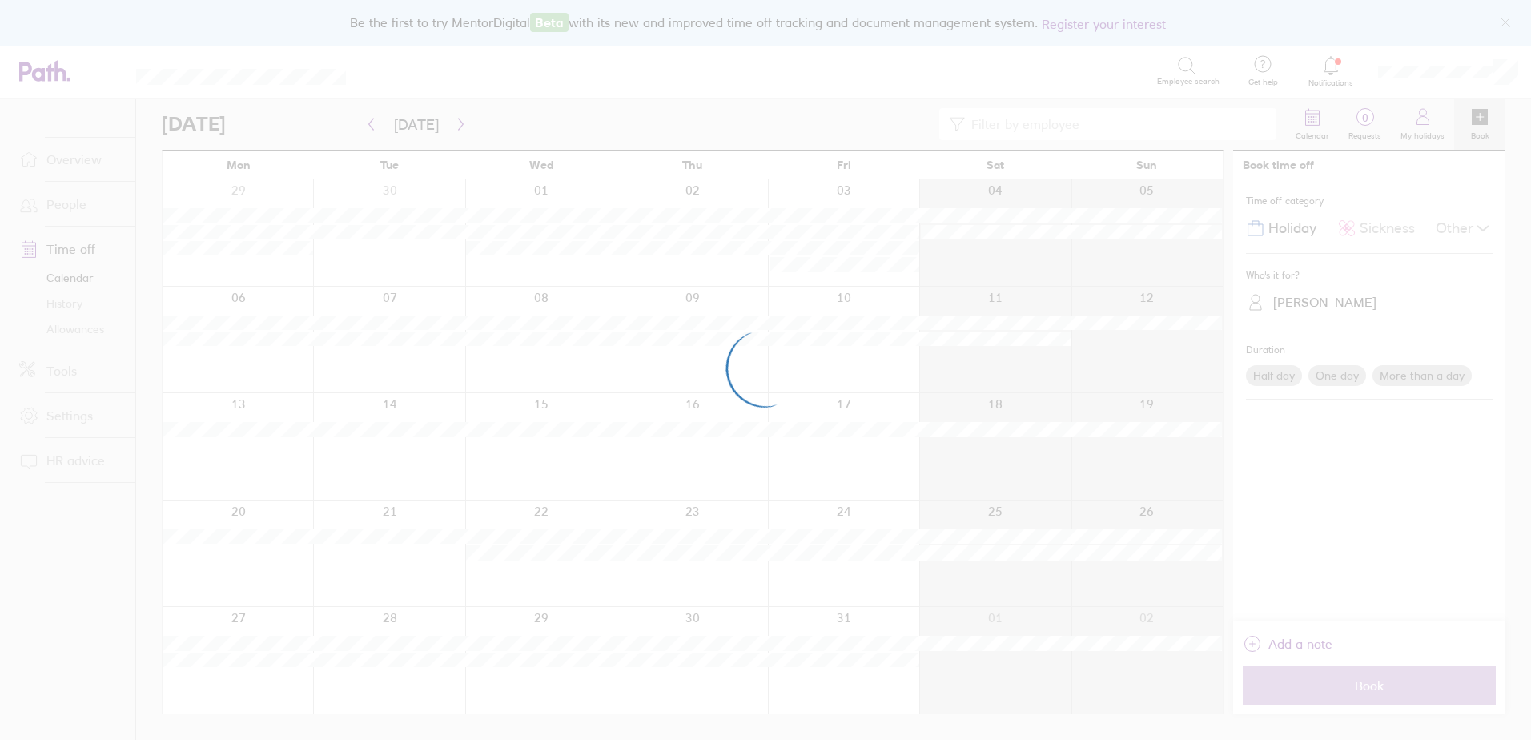
click at [806, 81] on div at bounding box center [765, 370] width 1531 height 740
click at [1331, 66] on div at bounding box center [765, 370] width 1531 height 740
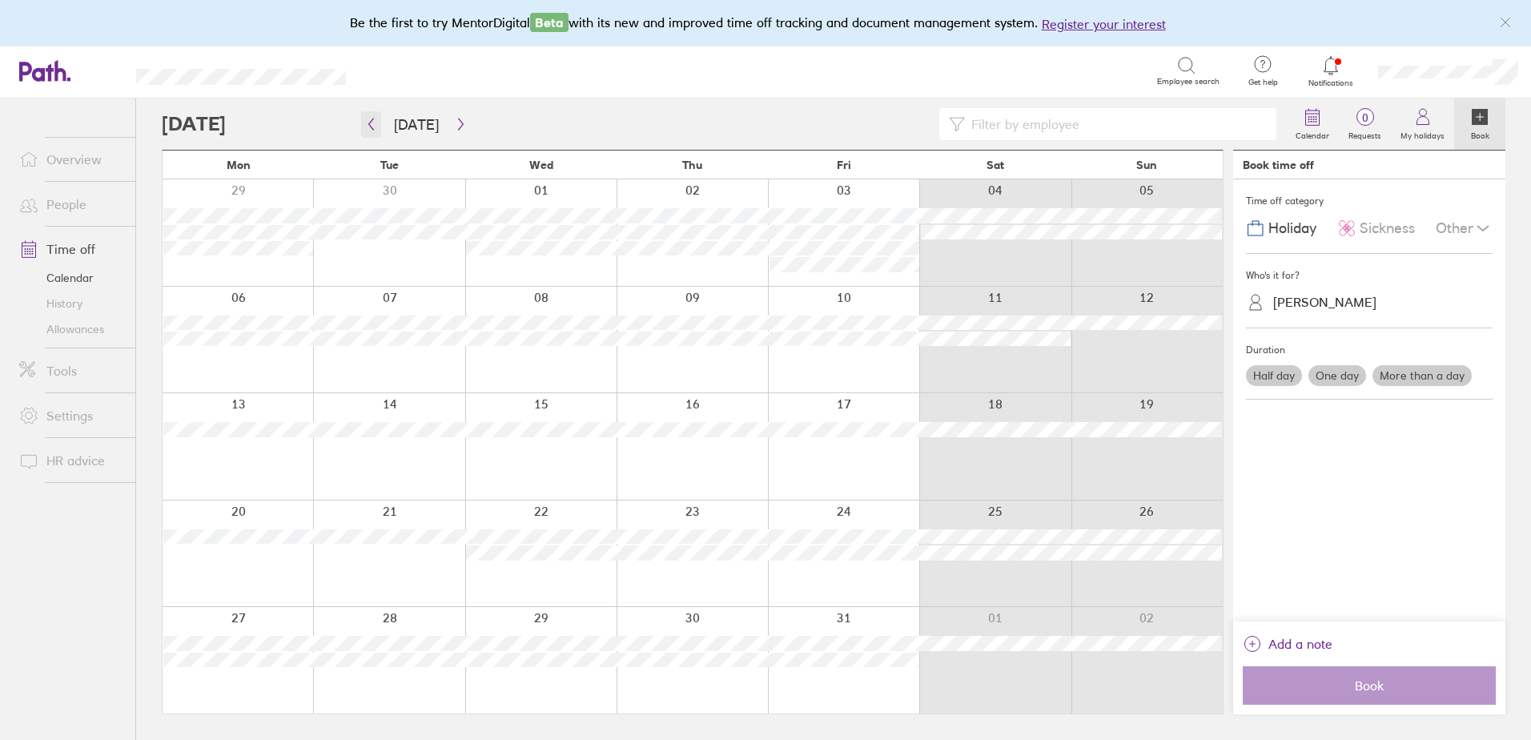
click at [370, 127] on icon "button" at bounding box center [371, 124] width 12 height 13
